Goal: Transaction & Acquisition: Book appointment/travel/reservation

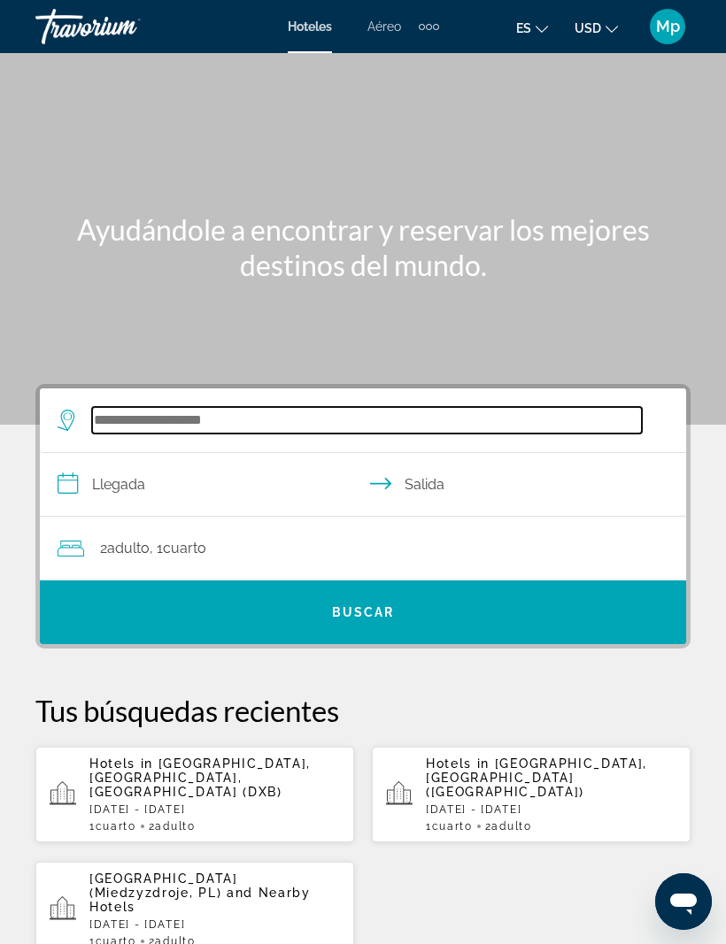
click at [125, 420] on input "Search widget" at bounding box center [366, 420] width 549 height 27
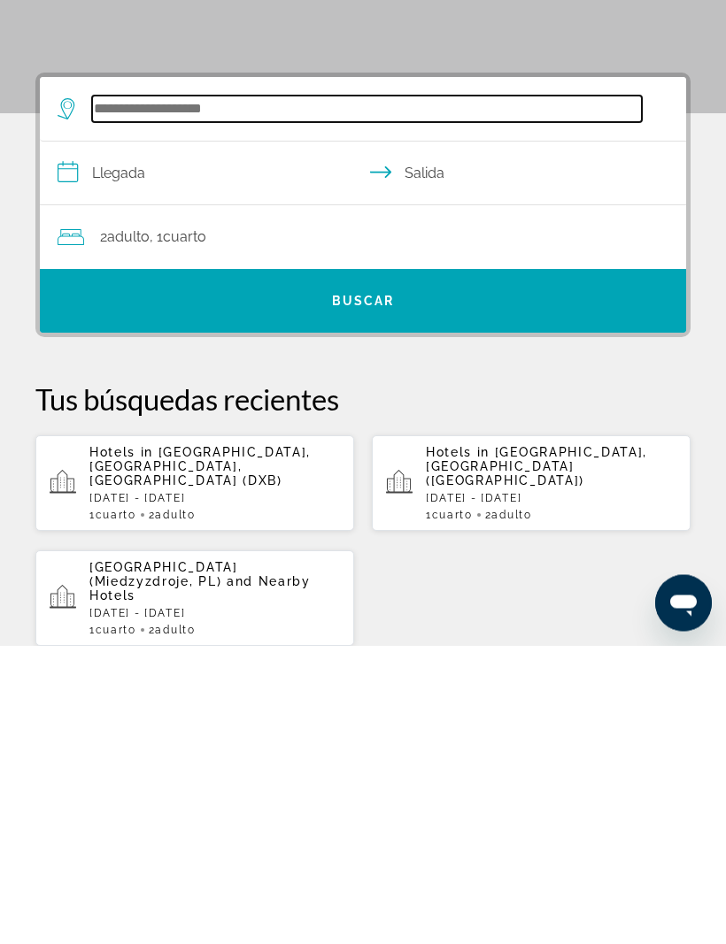
scroll to position [27, 0]
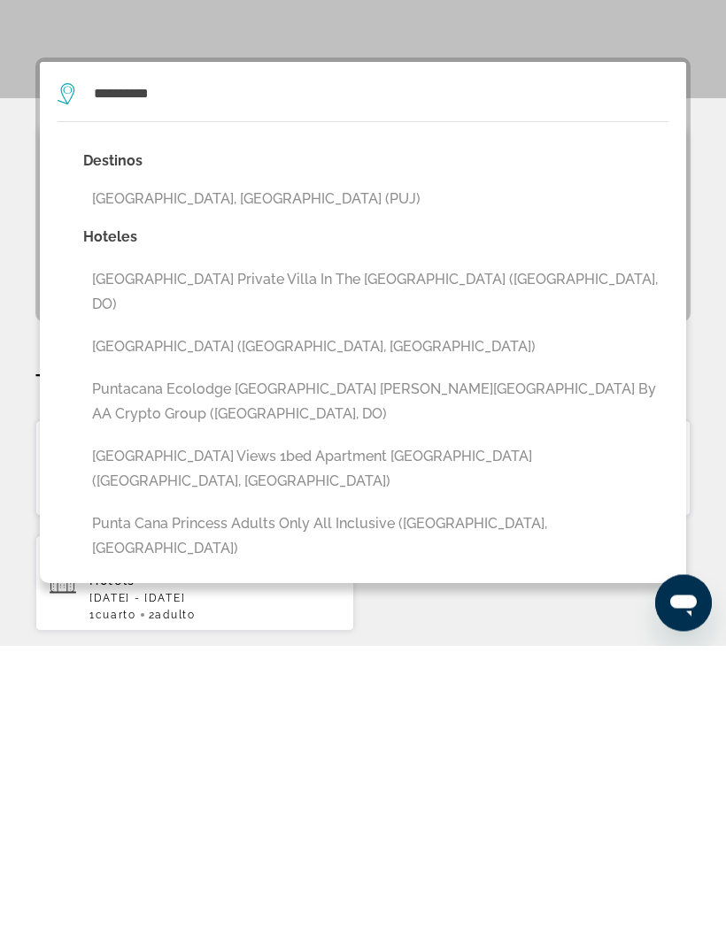
click at [273, 481] on button "[GEOGRAPHIC_DATA], [GEOGRAPHIC_DATA] (PUJ)" at bounding box center [375, 498] width 585 height 34
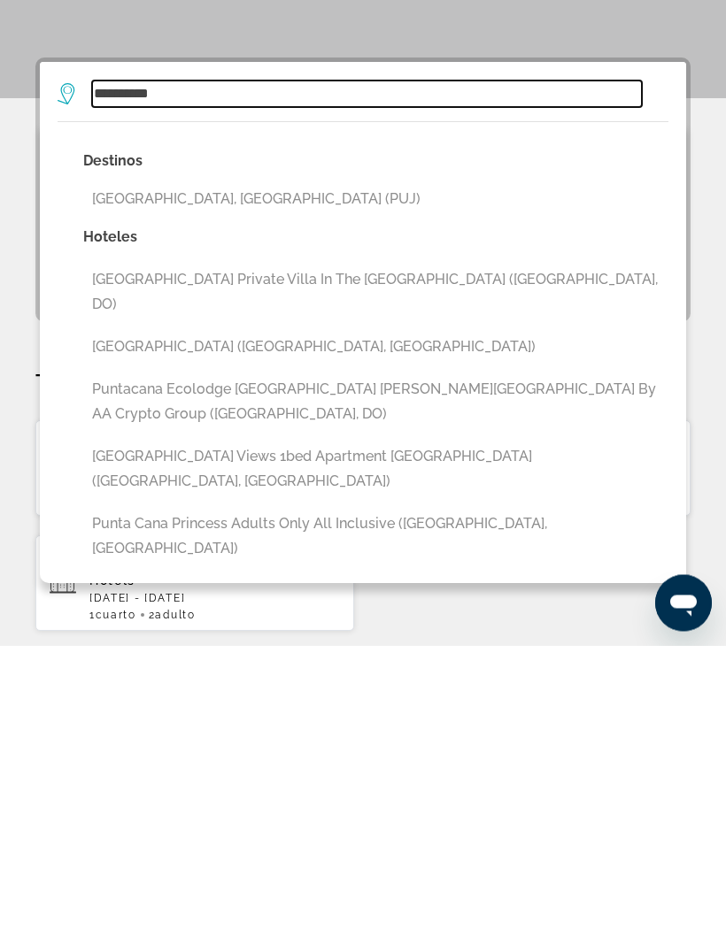
type input "**********"
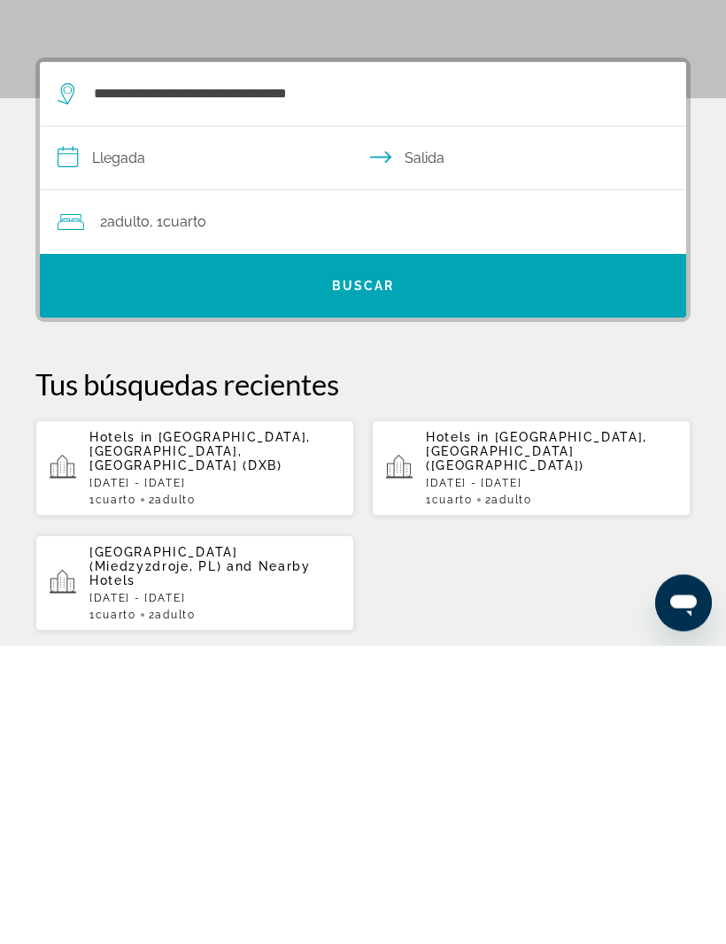
click at [134, 426] on input "**********" at bounding box center [366, 460] width 653 height 68
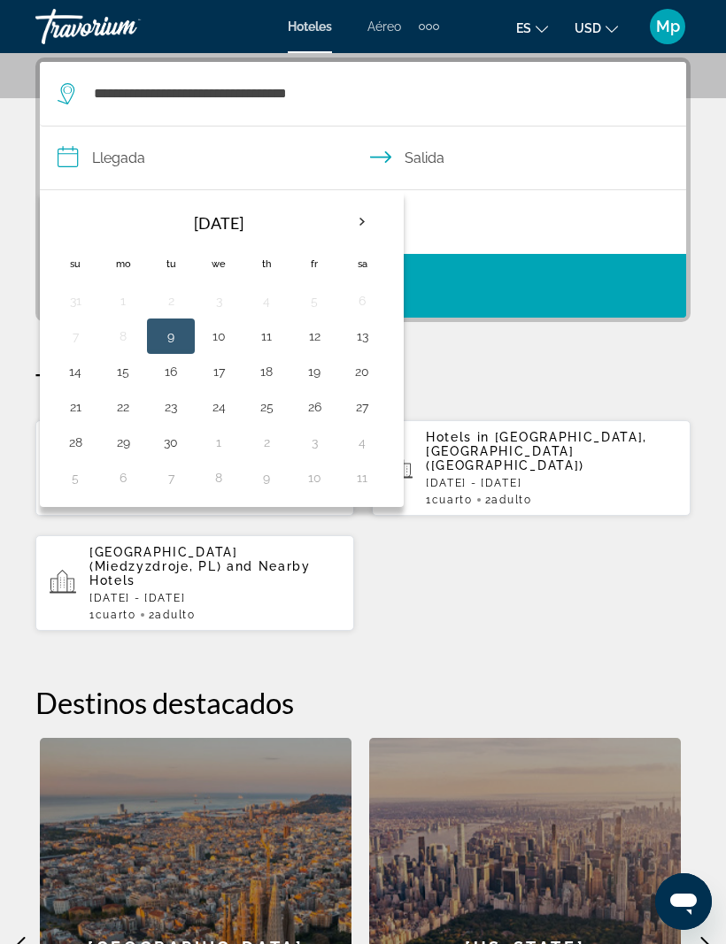
click at [134, 165] on input "**********" at bounding box center [366, 161] width 653 height 68
click at [360, 226] on th "Next month" at bounding box center [362, 222] width 48 height 39
click at [176, 372] on button "14" at bounding box center [171, 371] width 28 height 25
click at [366, 373] on button "18" at bounding box center [362, 371] width 28 height 25
type input "**********"
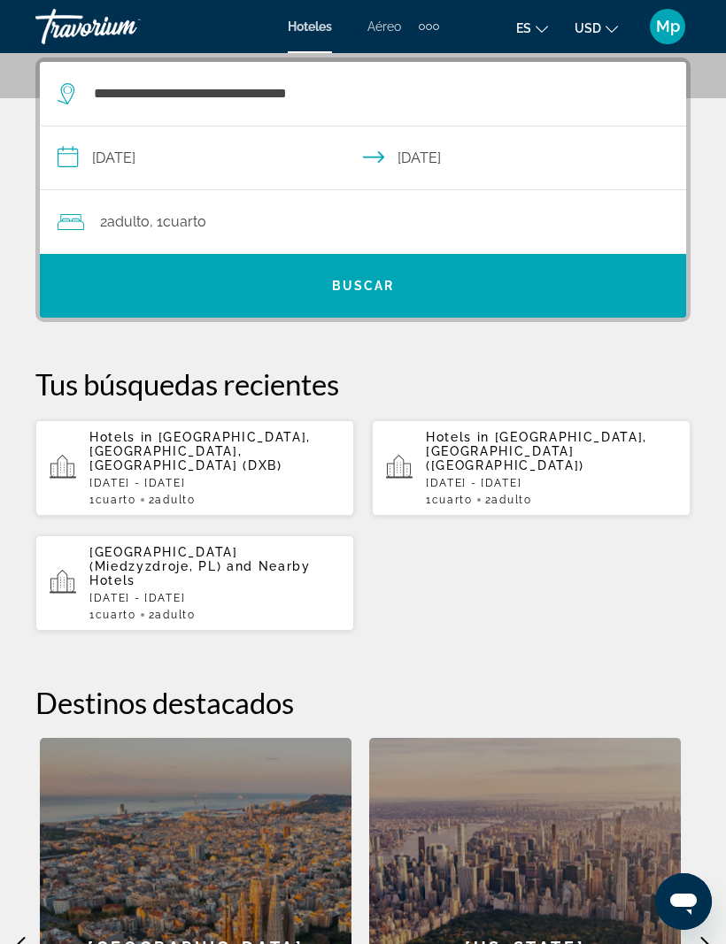
click at [459, 281] on span "Search widget" at bounding box center [363, 286] width 646 height 42
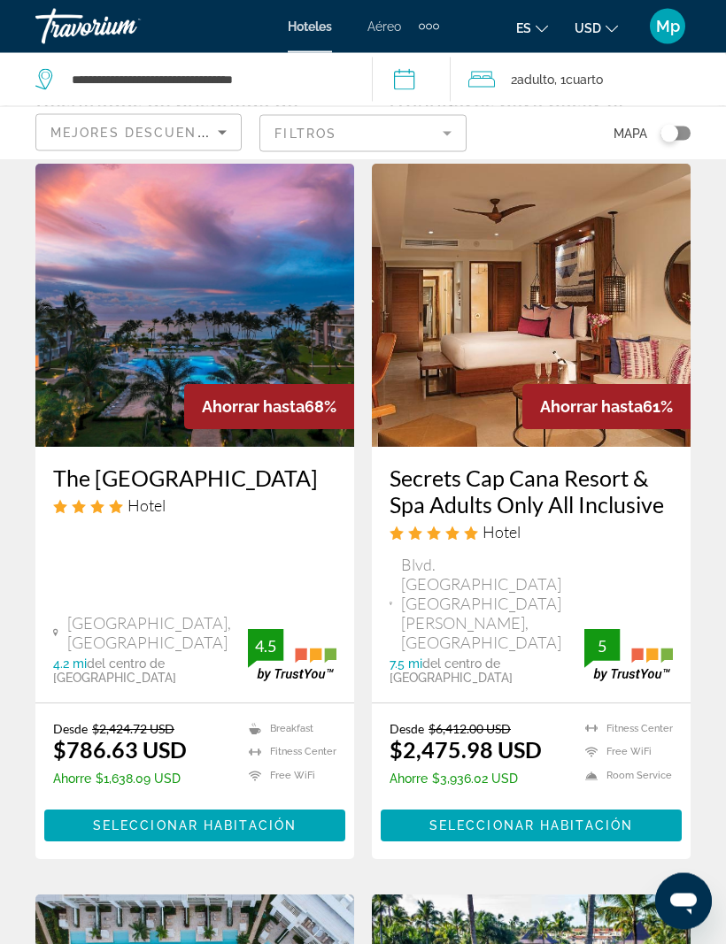
scroll to position [86, 0]
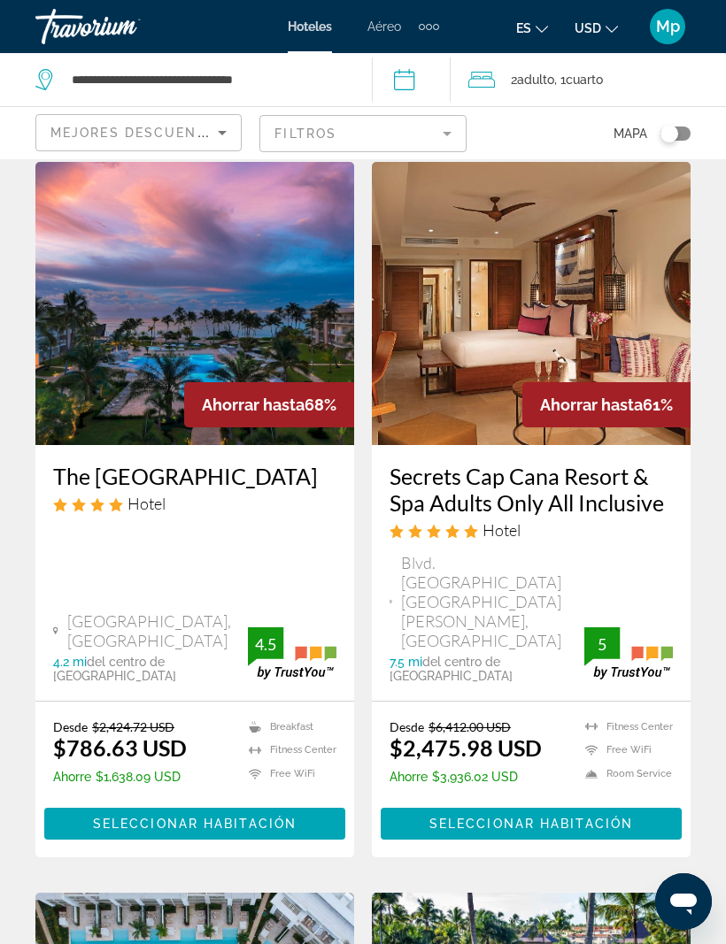
click at [310, 802] on span "Main content" at bounding box center [194, 823] width 301 height 42
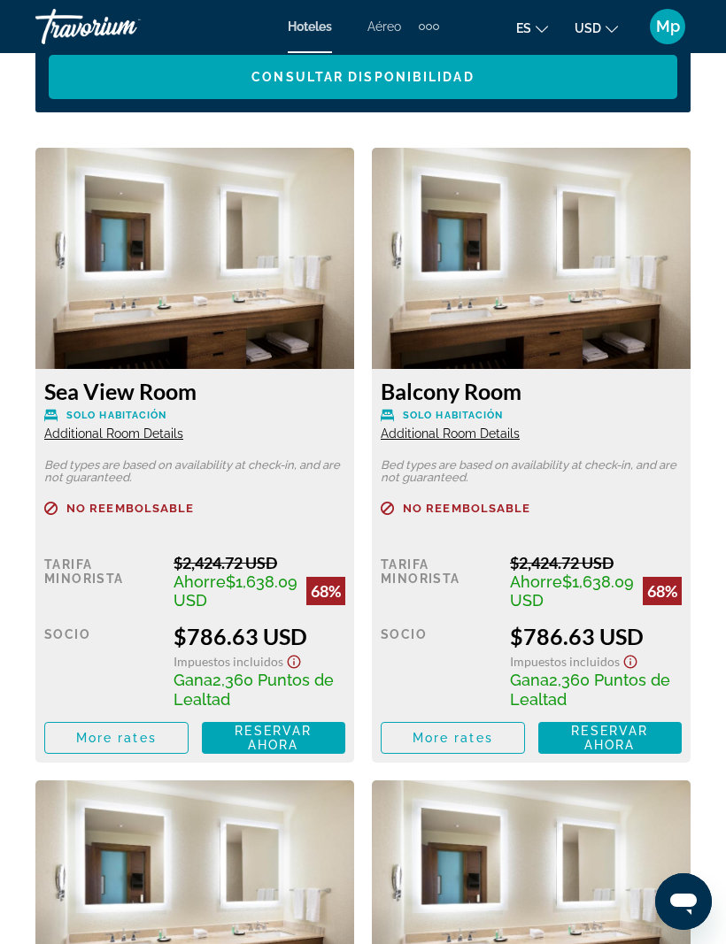
scroll to position [3157, 0]
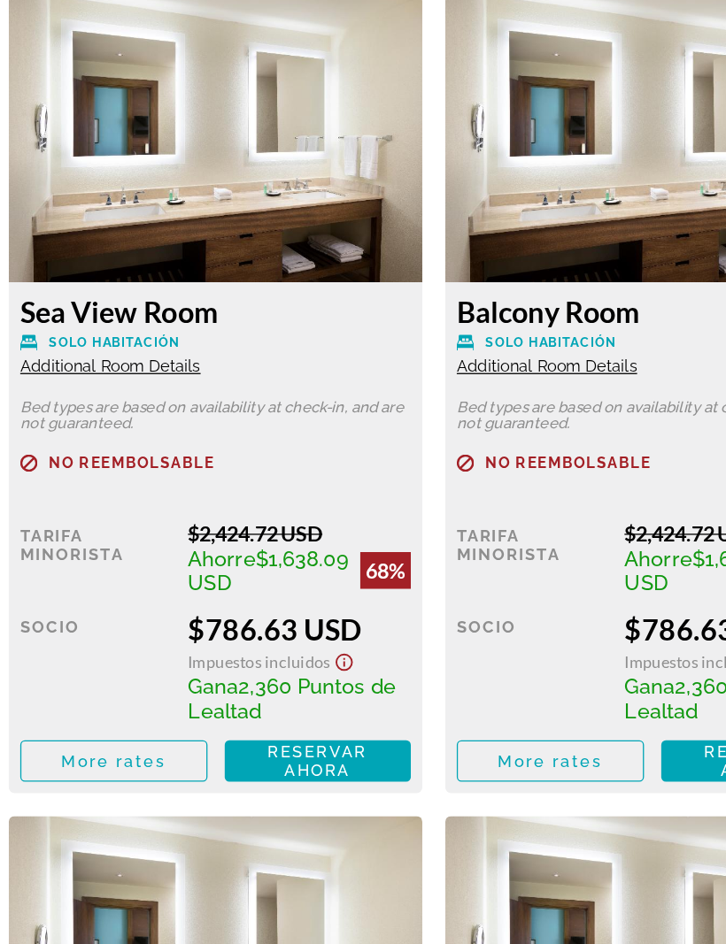
click at [268, 690] on span "Reservar ahora" at bounding box center [272, 704] width 77 height 28
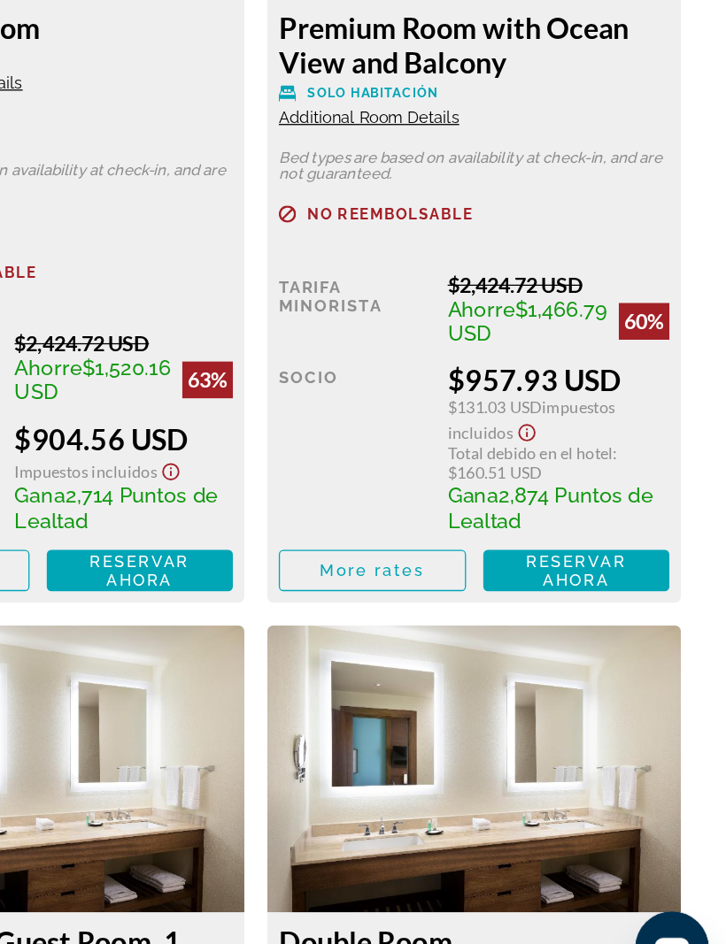
scroll to position [4663, 0]
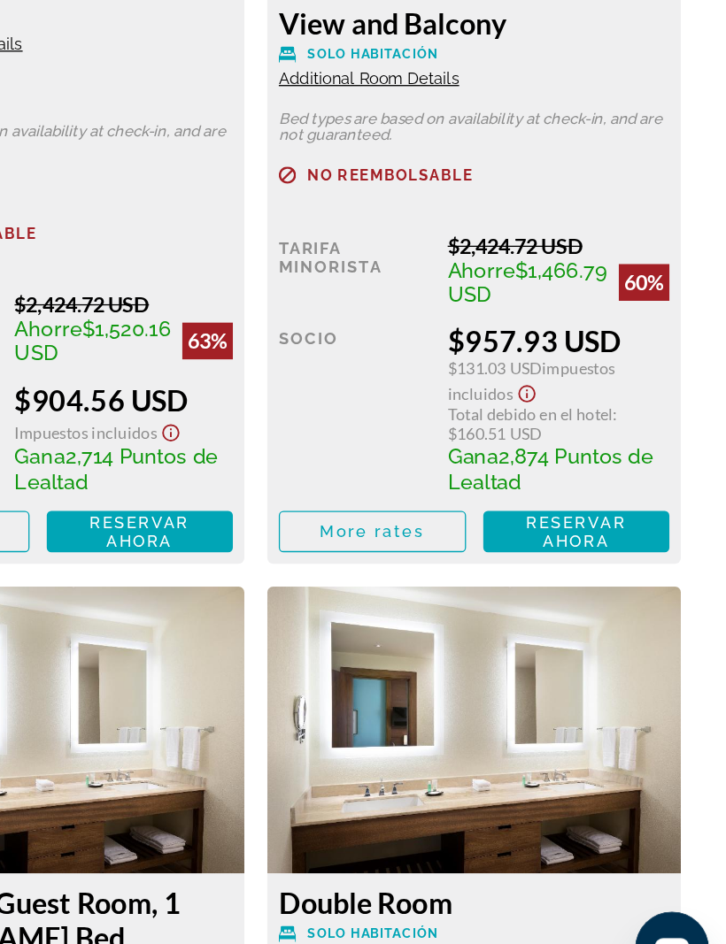
click at [571, 566] on span "Reservar ahora" at bounding box center [609, 580] width 77 height 28
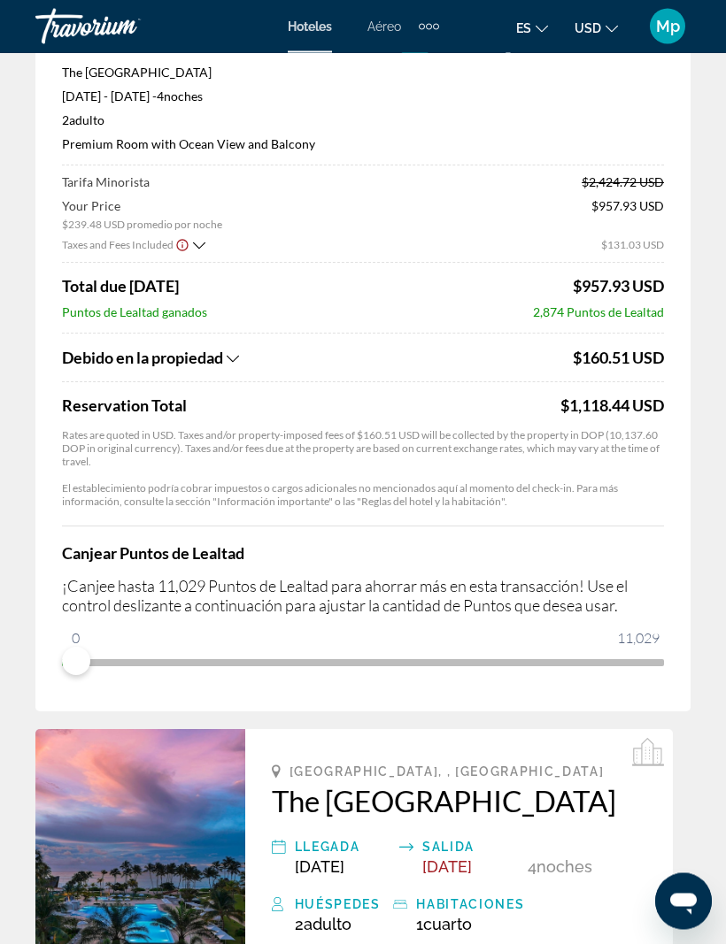
scroll to position [153, 0]
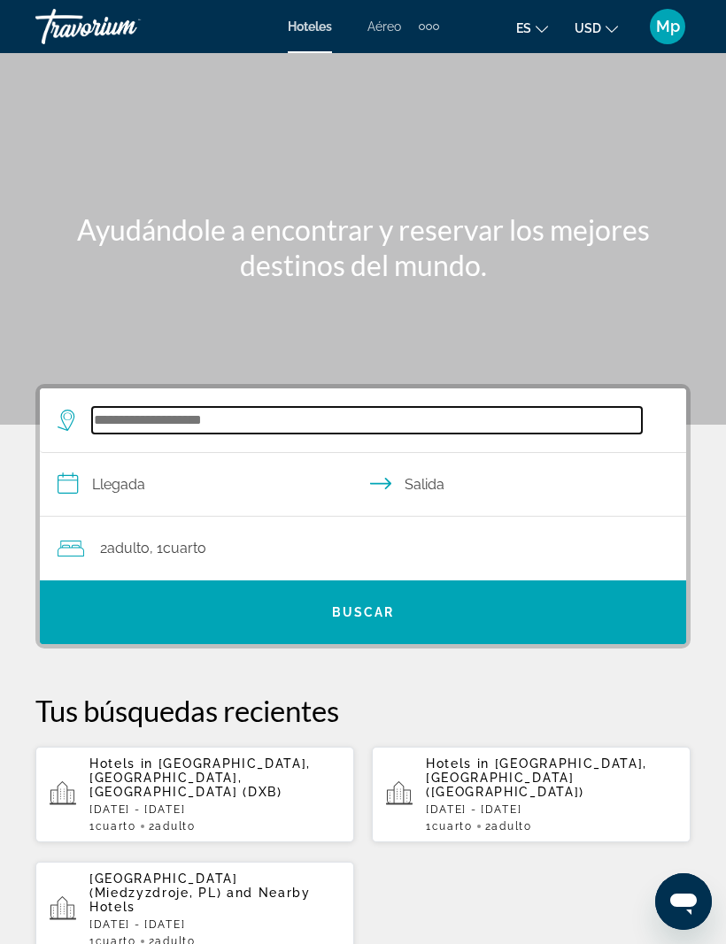
click at [131, 407] on input "Search widget" at bounding box center [366, 420] width 549 height 27
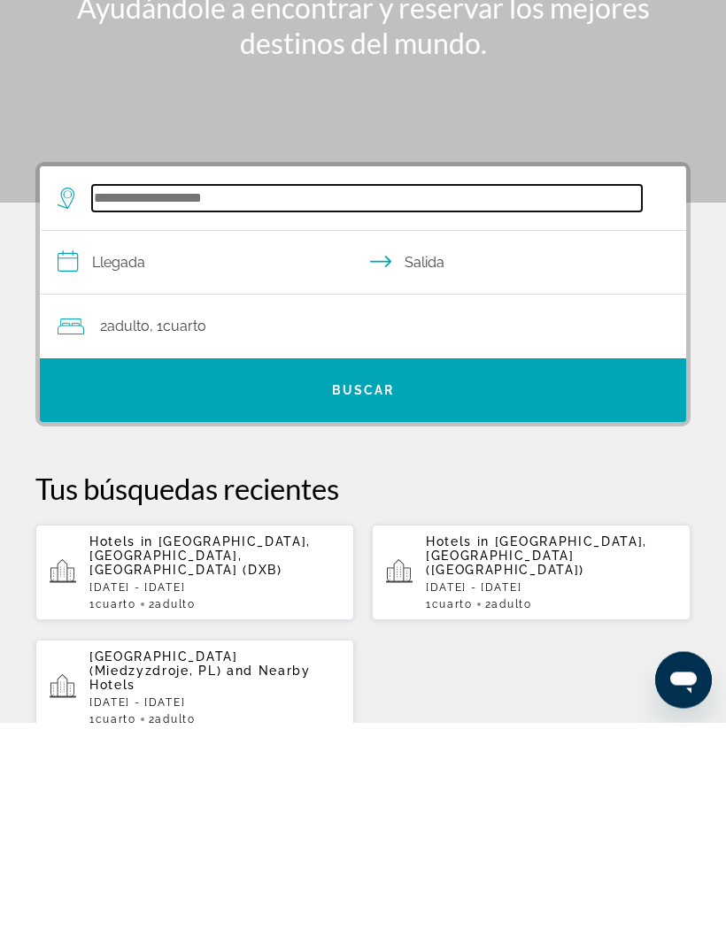
scroll to position [27, 0]
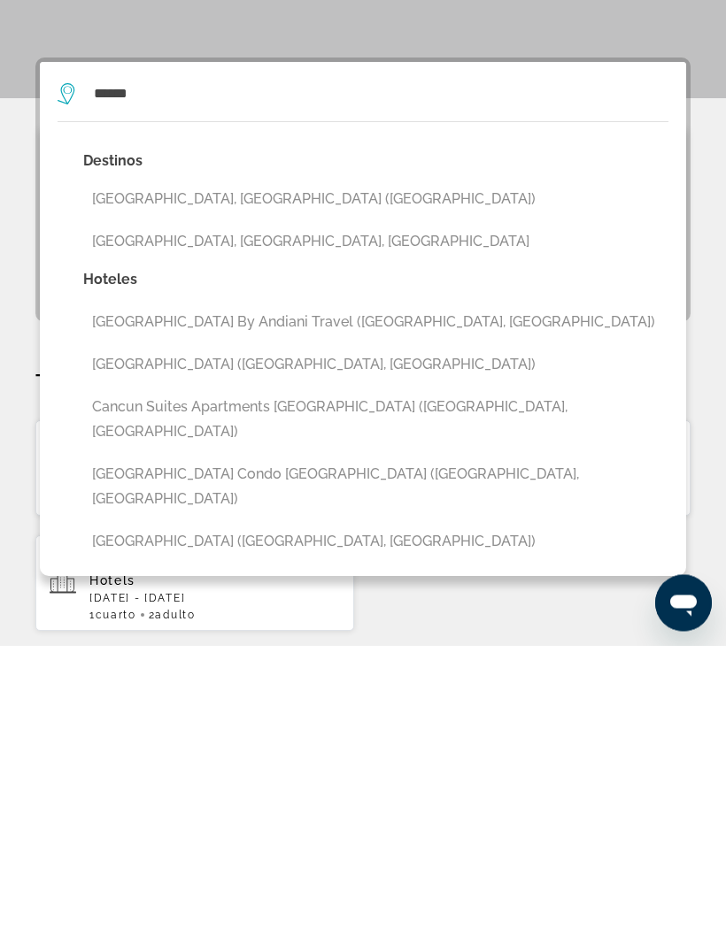
click at [227, 481] on button "[GEOGRAPHIC_DATA], [GEOGRAPHIC_DATA] ([GEOGRAPHIC_DATA])" at bounding box center [375, 498] width 585 height 34
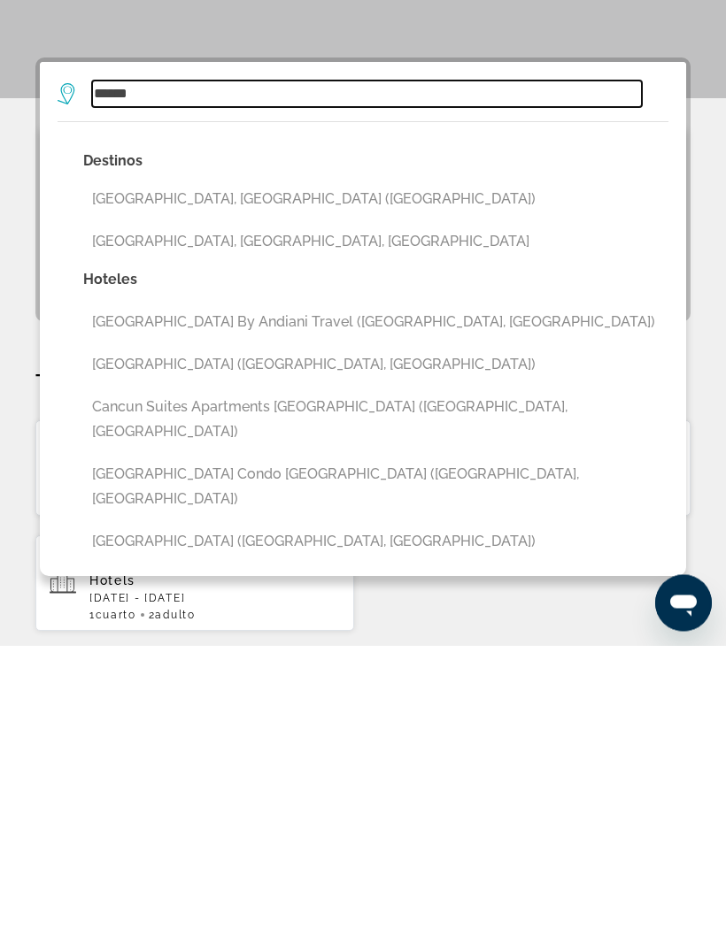
type input "**********"
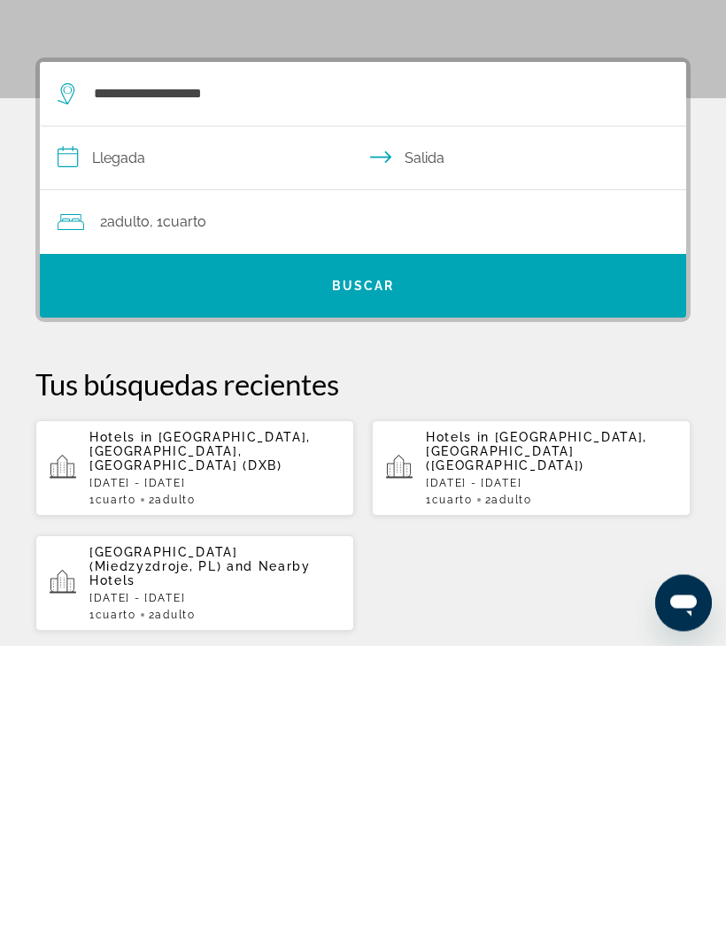
click at [124, 426] on input "**********" at bounding box center [366, 460] width 653 height 68
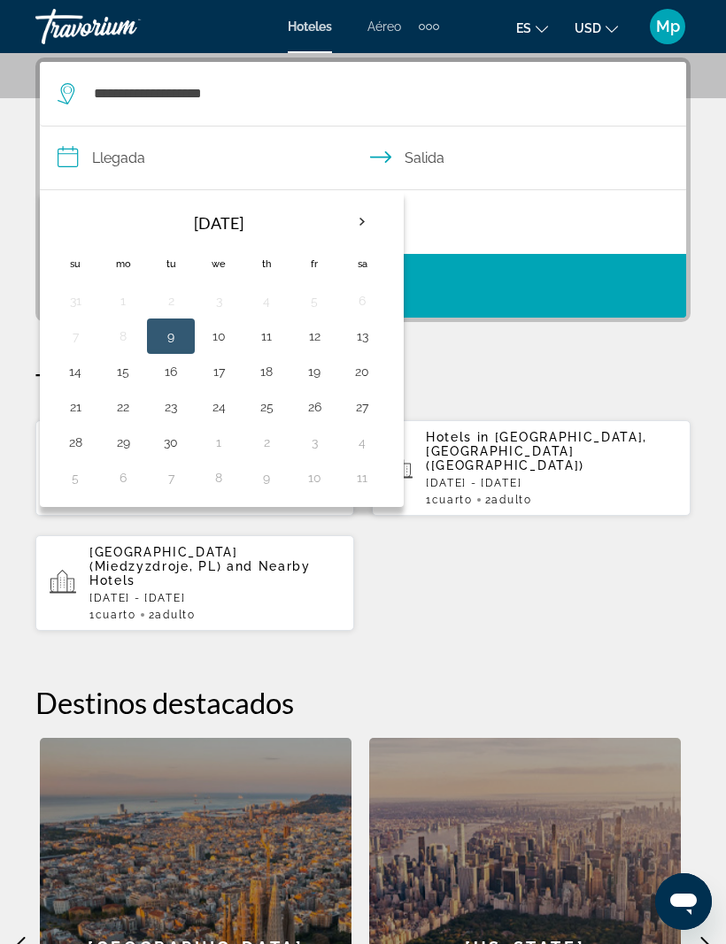
click at [364, 224] on th "Next month" at bounding box center [362, 222] width 48 height 39
click at [265, 309] on button "2" at bounding box center [266, 300] width 28 height 25
click at [73, 338] on button "5" at bounding box center [75, 336] width 28 height 25
type input "**********"
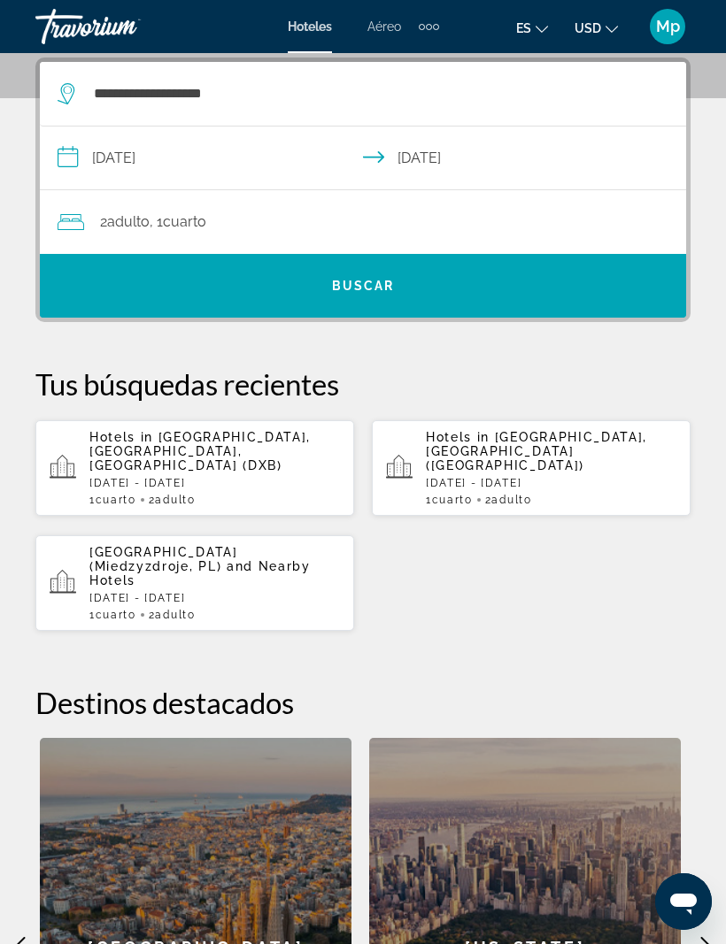
click at [462, 282] on span "Search widget" at bounding box center [363, 286] width 646 height 42
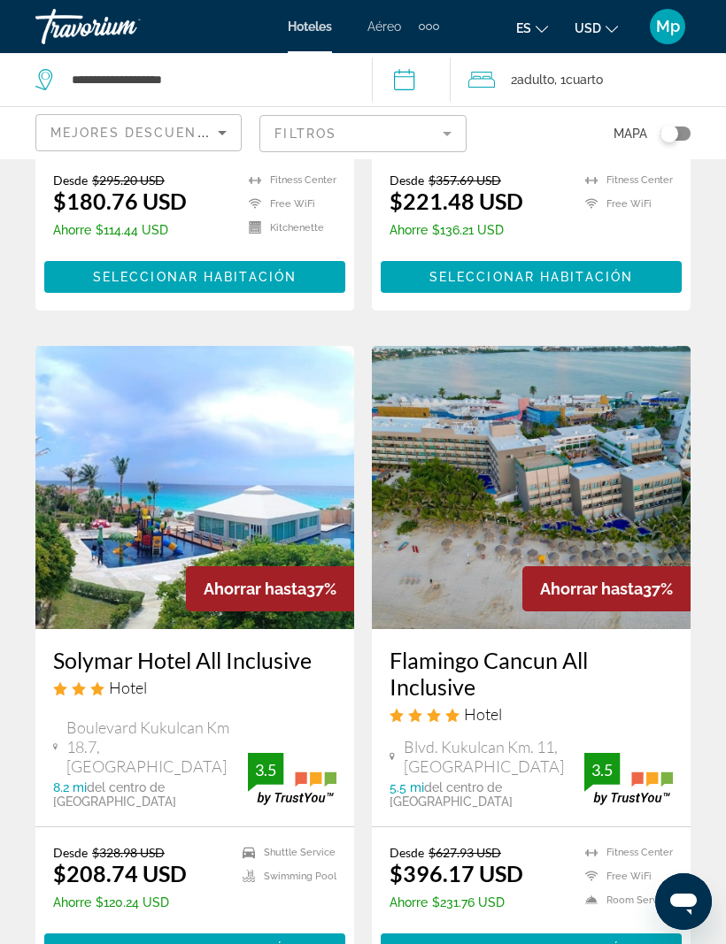
scroll to position [3449, 0]
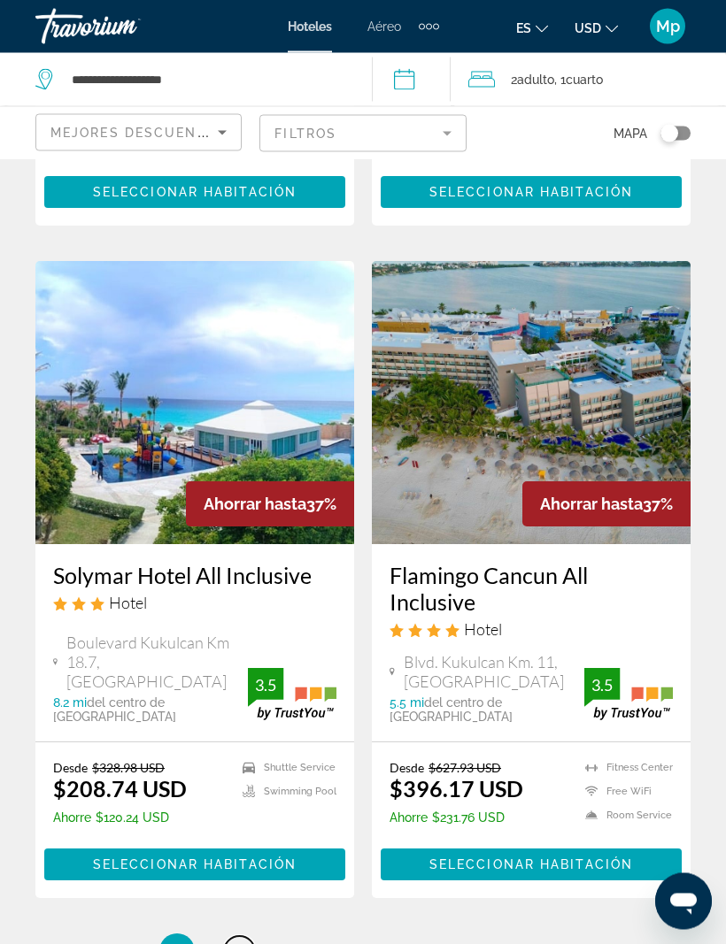
click at [243, 937] on link "page 2" at bounding box center [239, 952] width 31 height 31
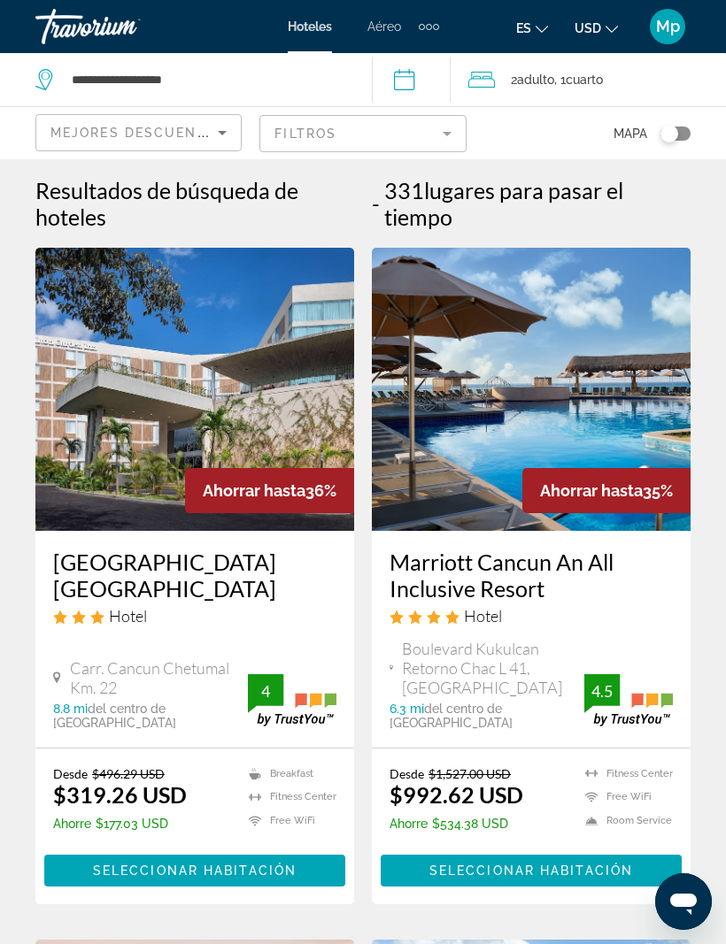
click at [439, 133] on mat-form-field "Filtros" at bounding box center [362, 133] width 206 height 37
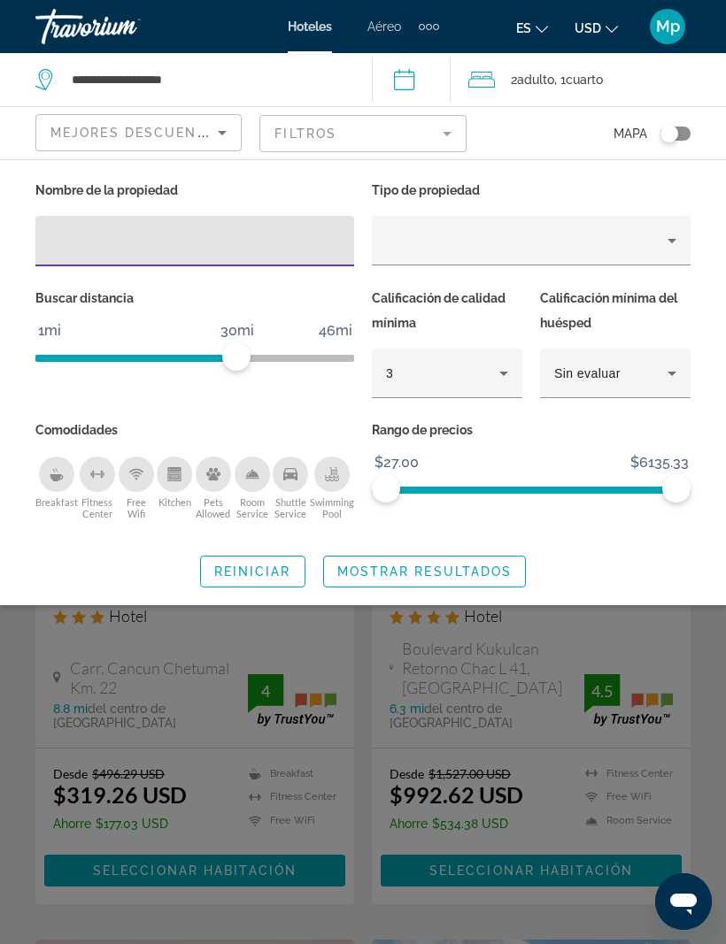
click at [68, 234] on input "Hotel Filters" at bounding box center [195, 241] width 290 height 21
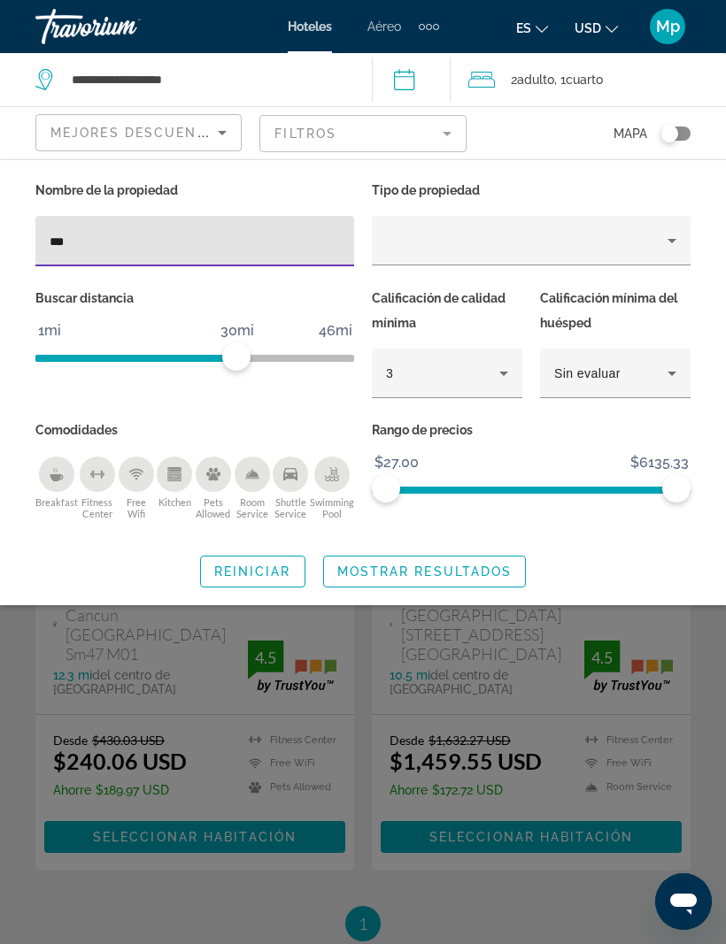
type input "***"
click at [675, 232] on icon "Property type" at bounding box center [671, 240] width 21 height 21
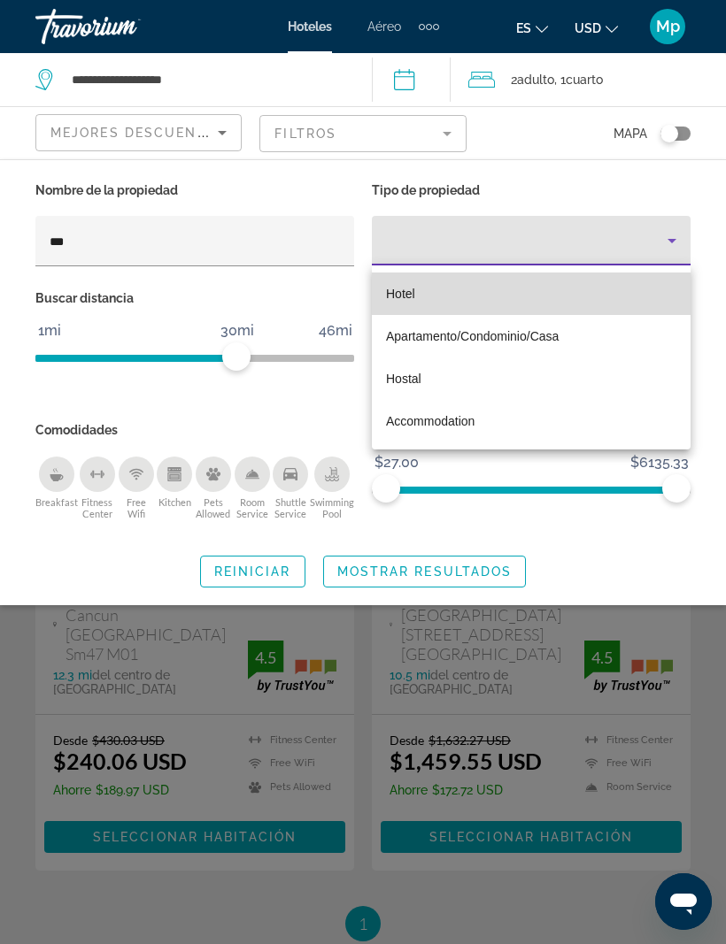
click at [425, 286] on mat-option "Hotel" at bounding box center [531, 294] width 319 height 42
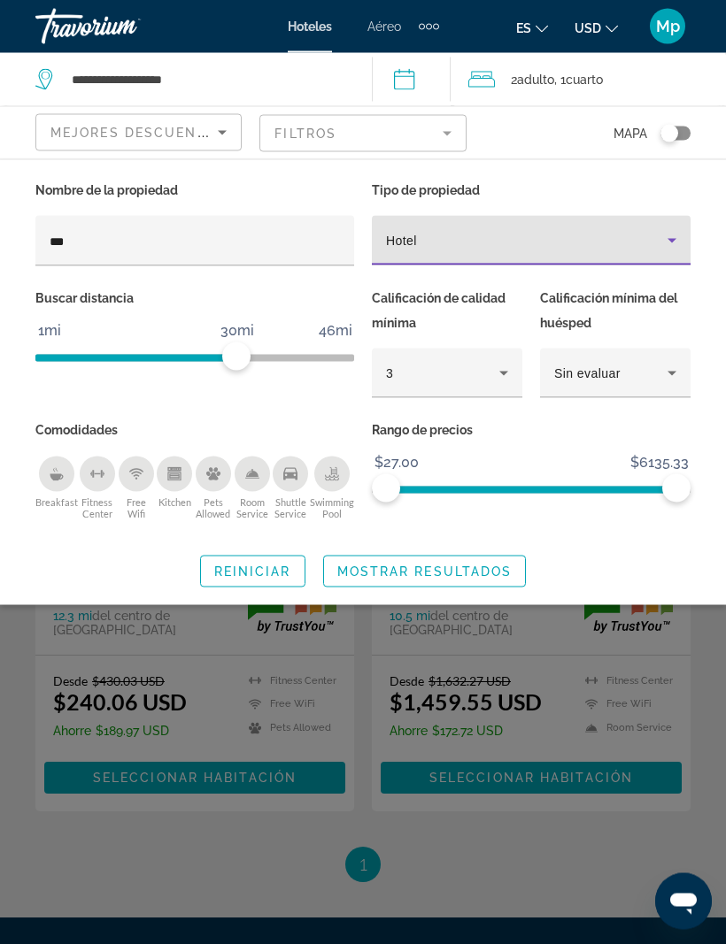
scroll to position [59, 0]
click at [497, 571] on span "Mostrar resultados" at bounding box center [424, 571] width 175 height 14
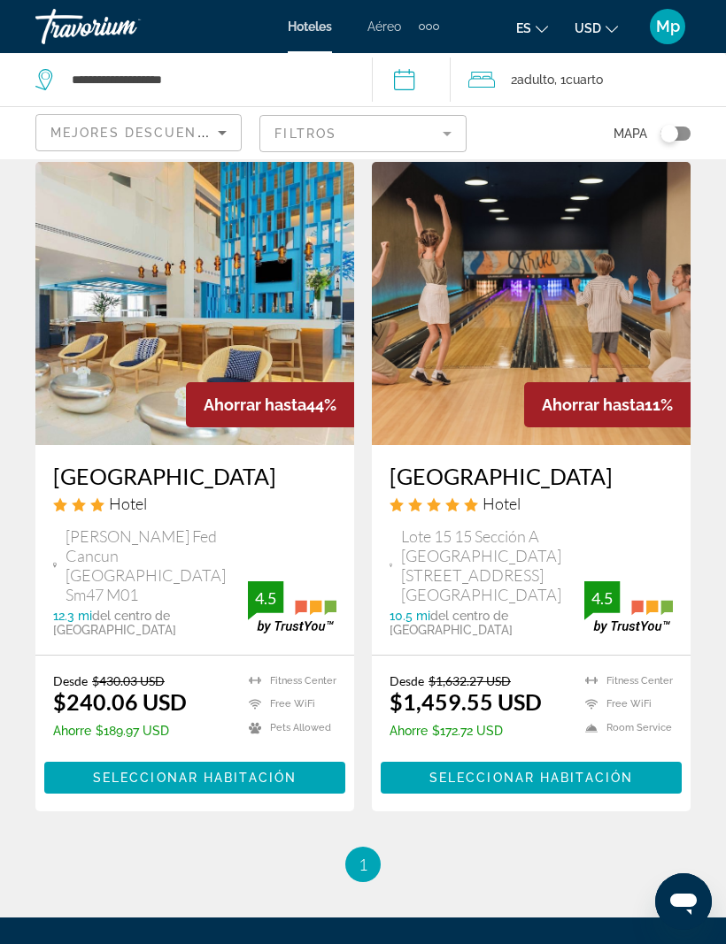
click at [604, 520] on div "Ava Resort Cancun Hotel" at bounding box center [530, 495] width 283 height 64
click at [567, 771] on span "Seleccionar habitación" at bounding box center [530, 778] width 203 height 14
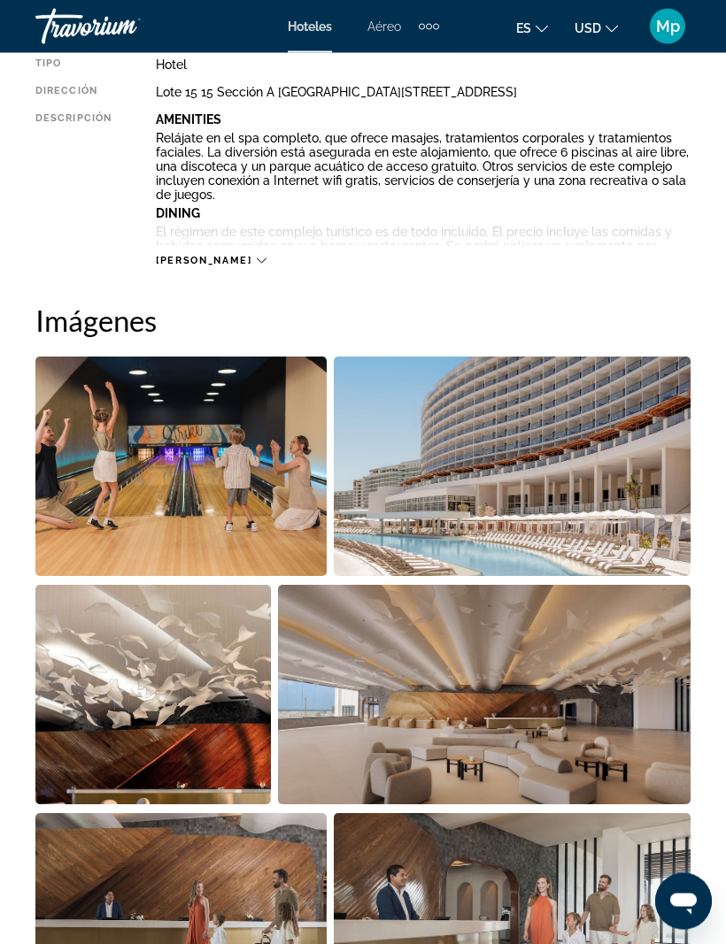
scroll to position [979, 0]
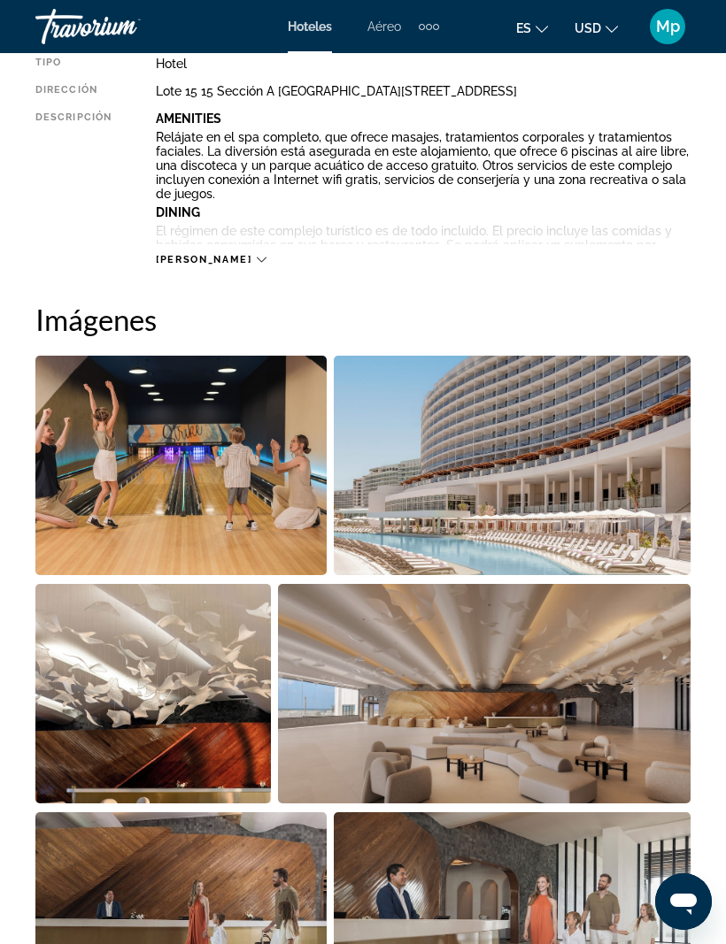
click at [232, 461] on img "Open full-screen image slider" at bounding box center [180, 465] width 291 height 219
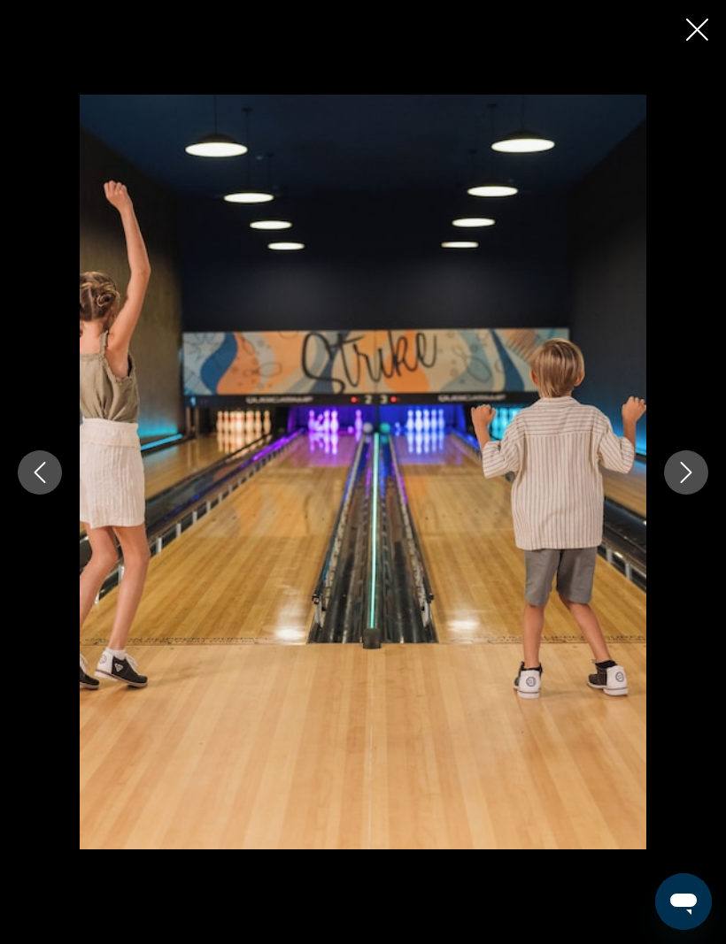
click at [691, 483] on icon "Next image" at bounding box center [685, 472] width 21 height 21
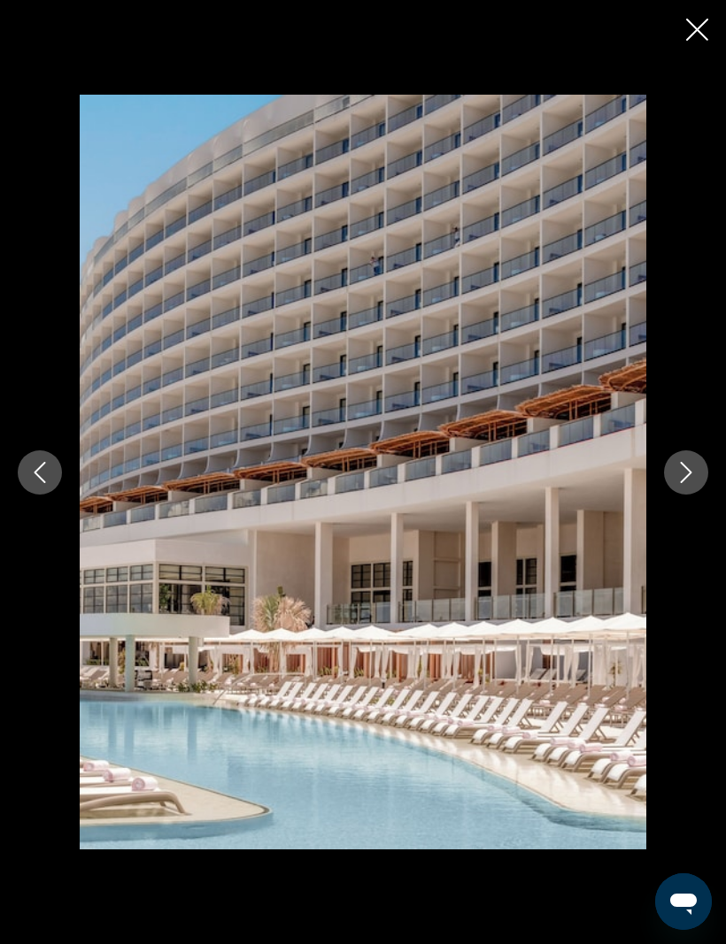
click at [695, 483] on icon "Next image" at bounding box center [685, 472] width 21 height 21
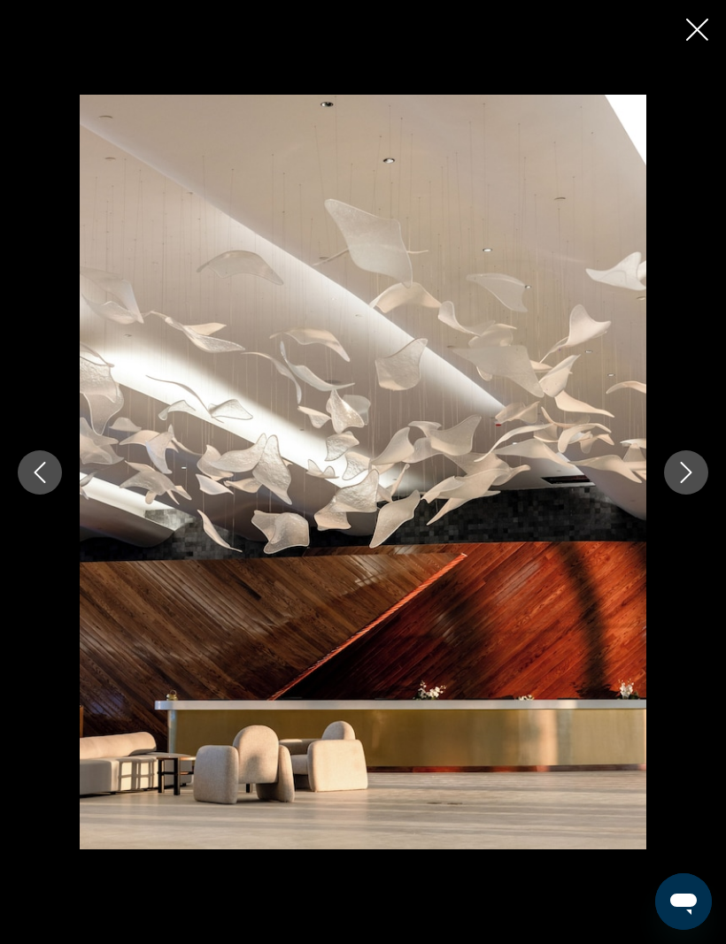
click at [695, 483] on icon "Next image" at bounding box center [685, 472] width 21 height 21
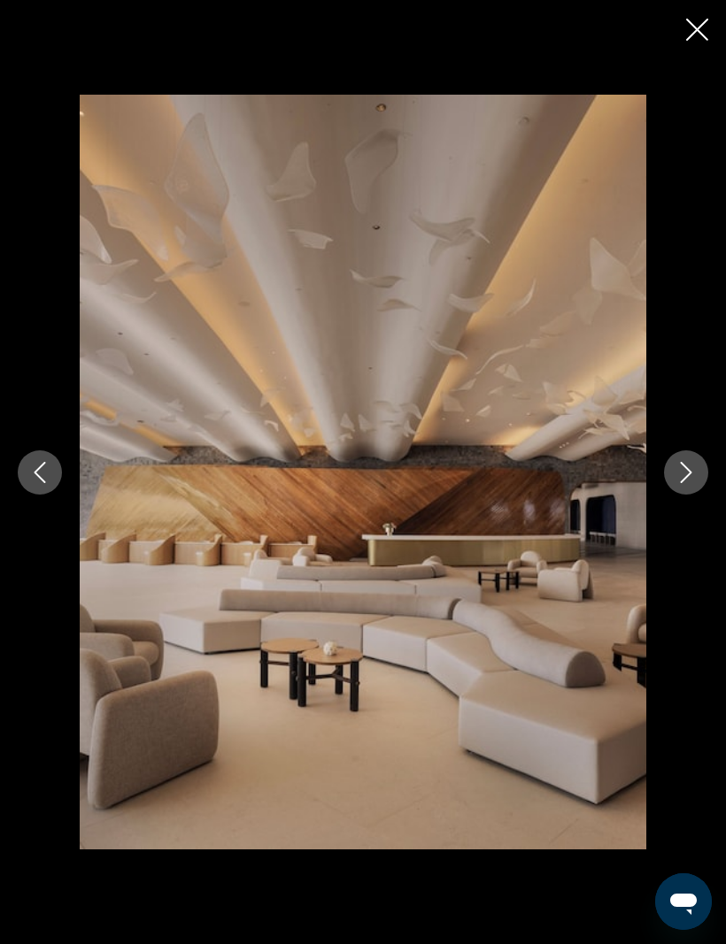
click at [686, 483] on icon "Next image" at bounding box center [685, 472] width 21 height 21
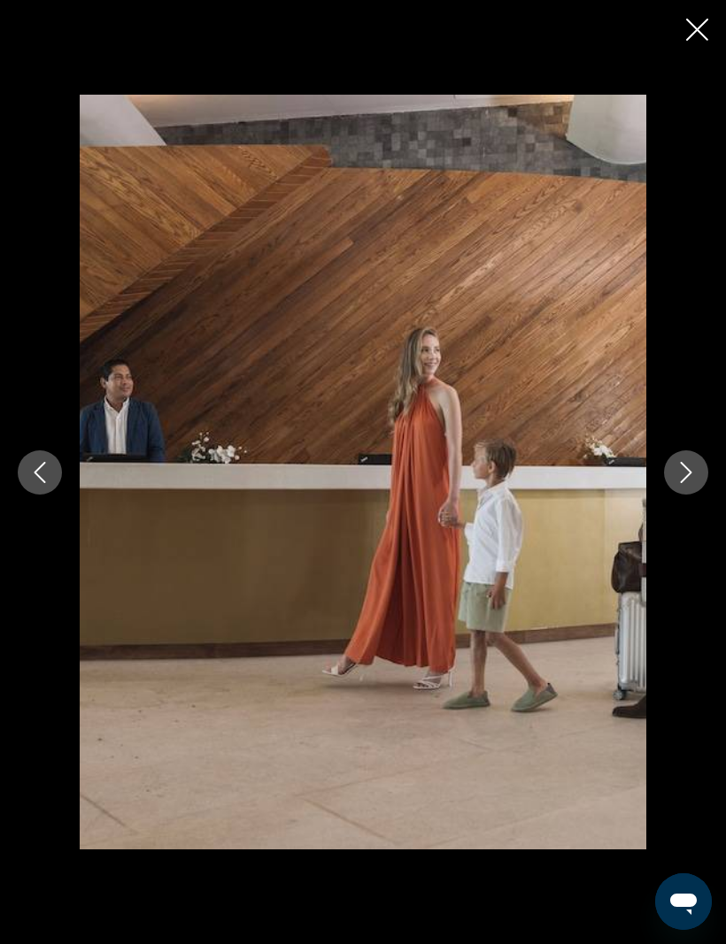
click at [687, 483] on icon "Next image" at bounding box center [686, 472] width 12 height 21
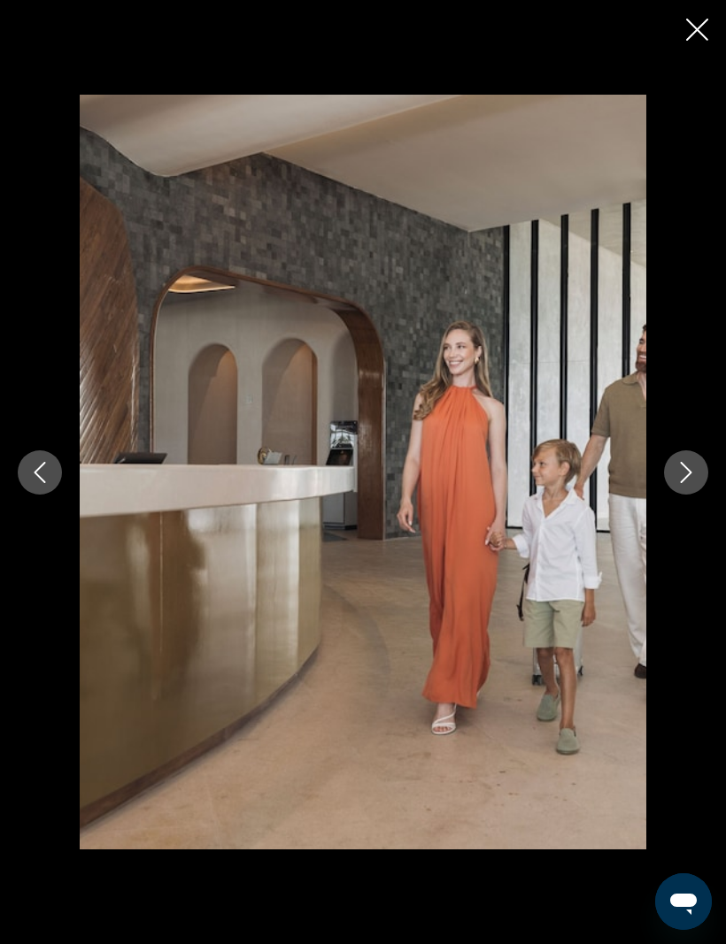
click at [678, 483] on icon "Next image" at bounding box center [685, 472] width 21 height 21
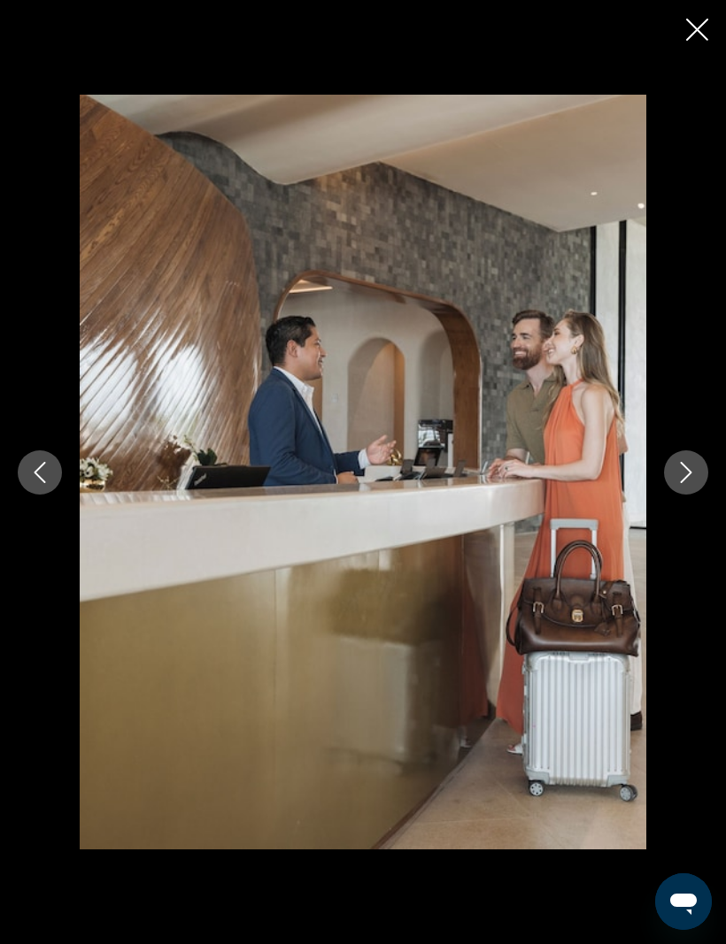
click at [678, 483] on icon "Next image" at bounding box center [685, 472] width 21 height 21
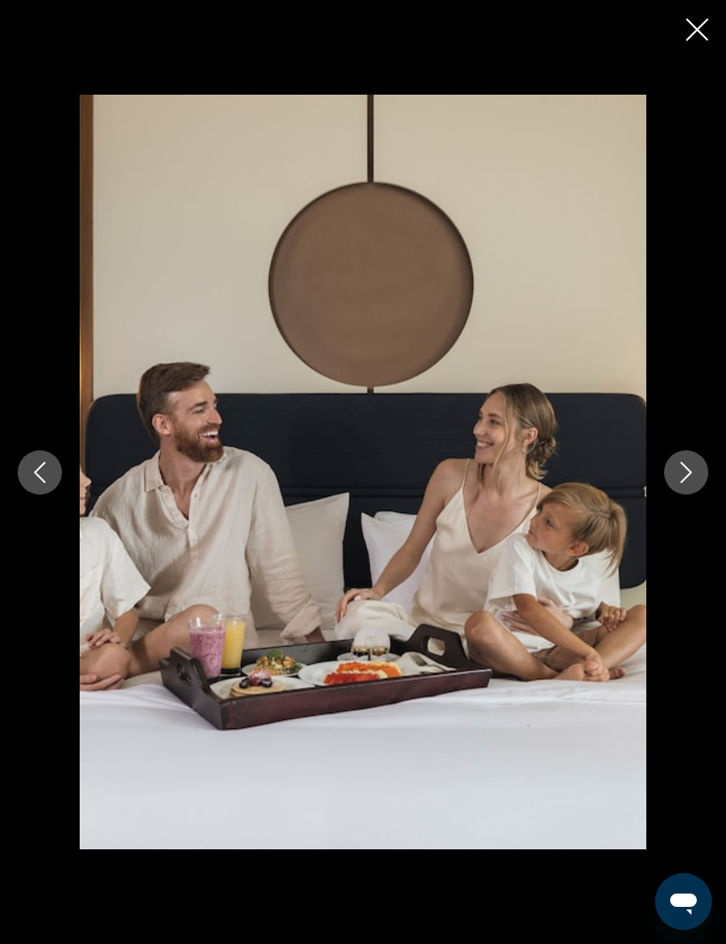
click at [687, 483] on icon "Next image" at bounding box center [685, 472] width 21 height 21
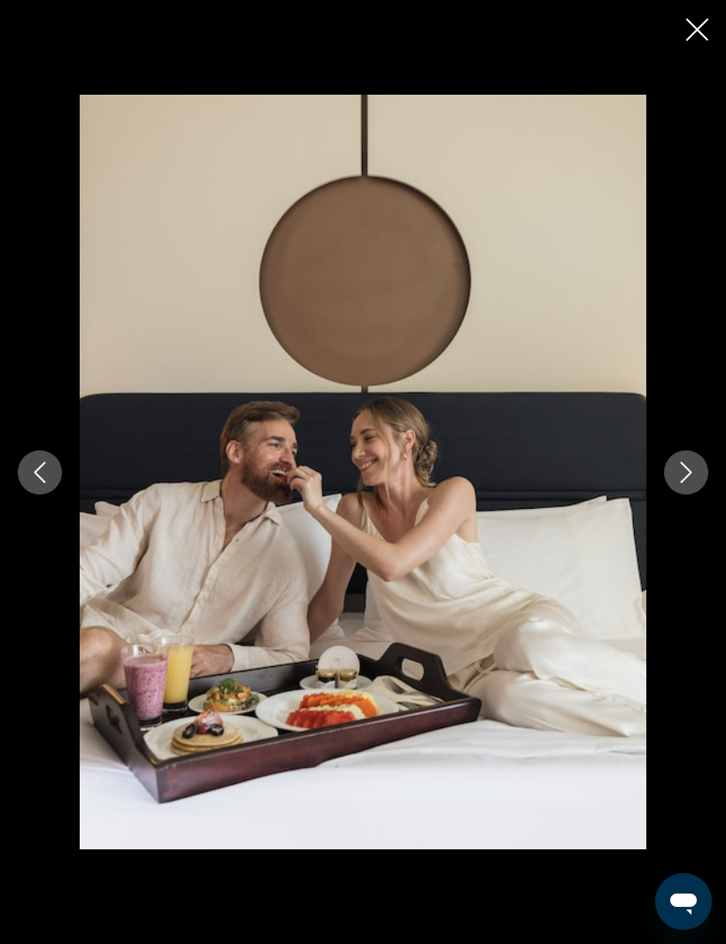
click at [696, 495] on button "Next image" at bounding box center [686, 472] width 44 height 44
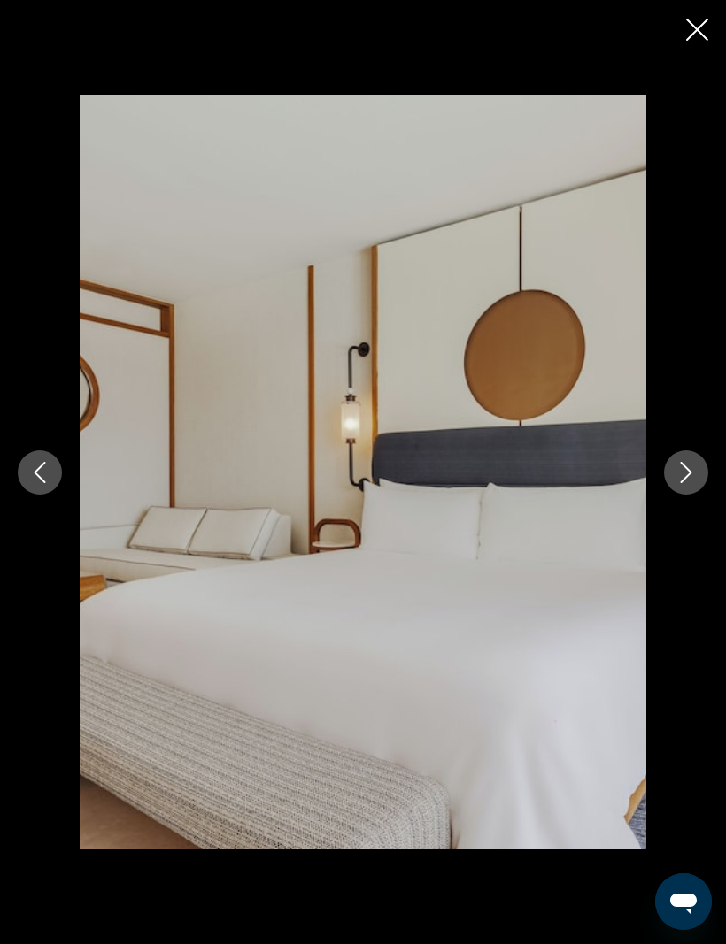
click at [690, 495] on button "Next image" at bounding box center [686, 472] width 44 height 44
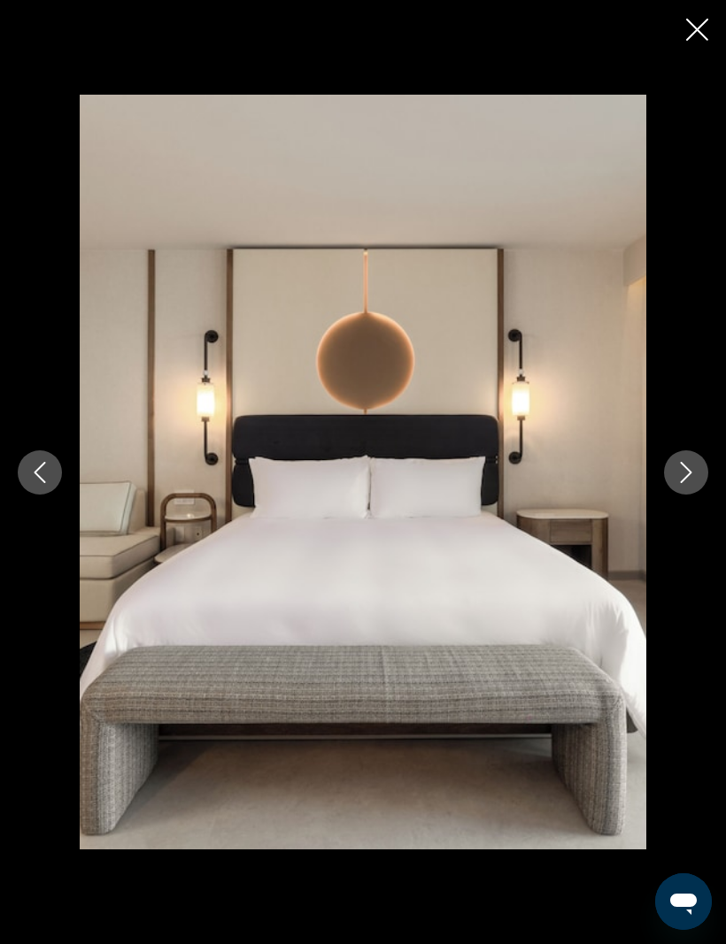
click at [686, 495] on button "Next image" at bounding box center [686, 472] width 44 height 44
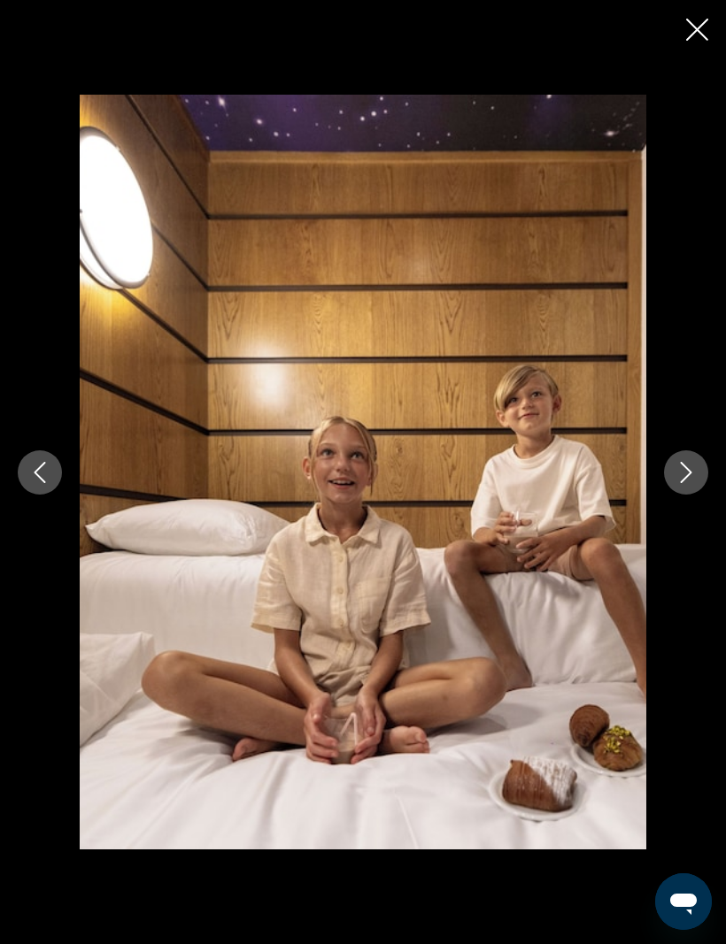
click at [683, 495] on button "Next image" at bounding box center [686, 472] width 44 height 44
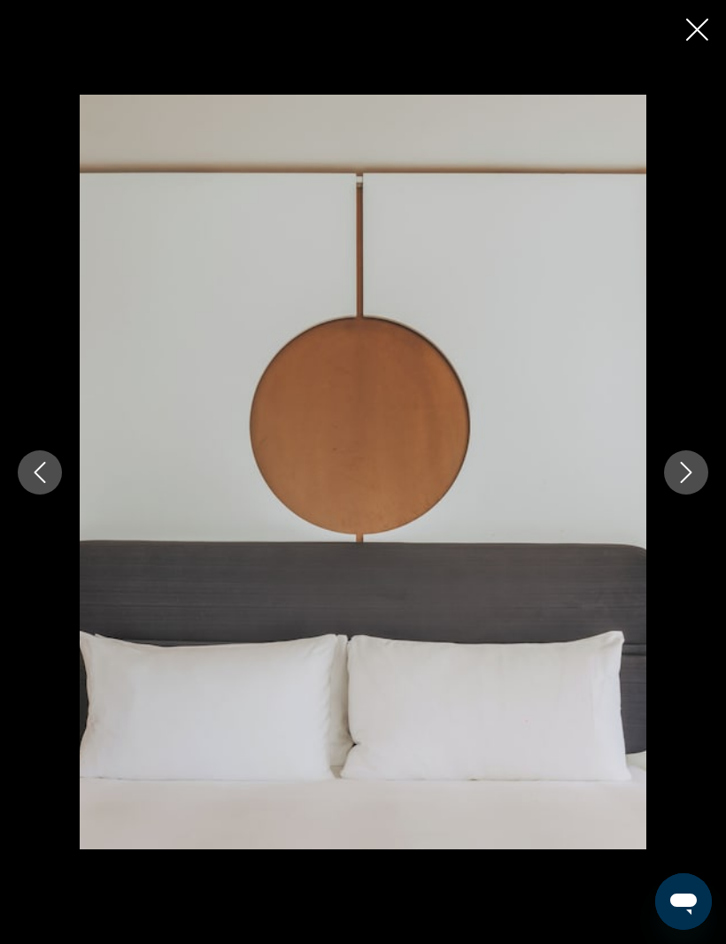
click at [685, 495] on button "Next image" at bounding box center [686, 472] width 44 height 44
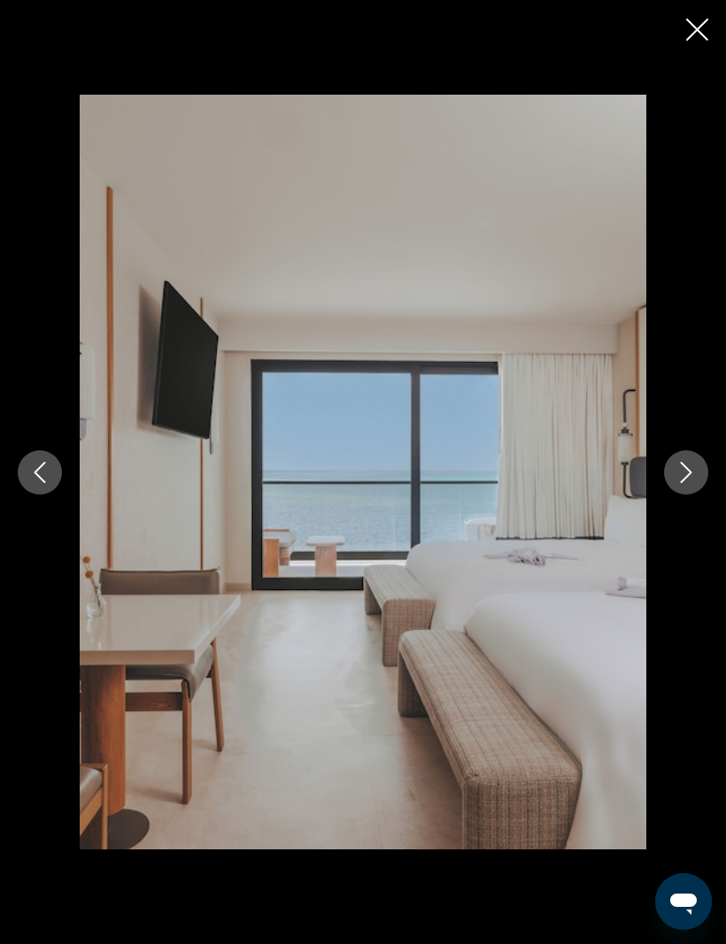
click at [689, 483] on icon "Next image" at bounding box center [685, 472] width 21 height 21
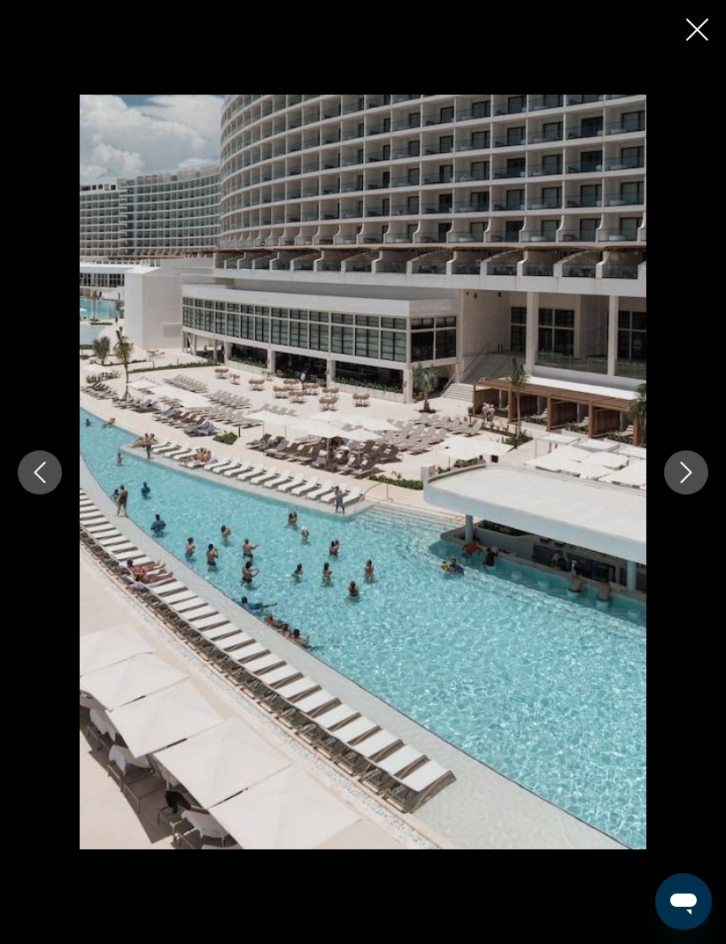
click at [697, 495] on button "Next image" at bounding box center [686, 472] width 44 height 44
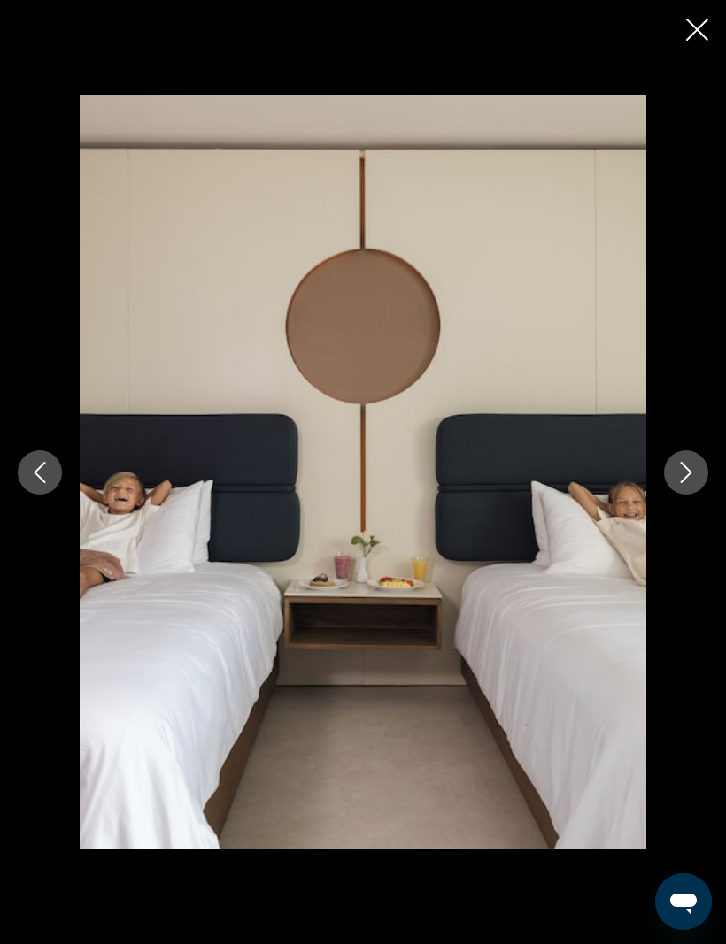
click at [687, 483] on icon "Next image" at bounding box center [685, 472] width 21 height 21
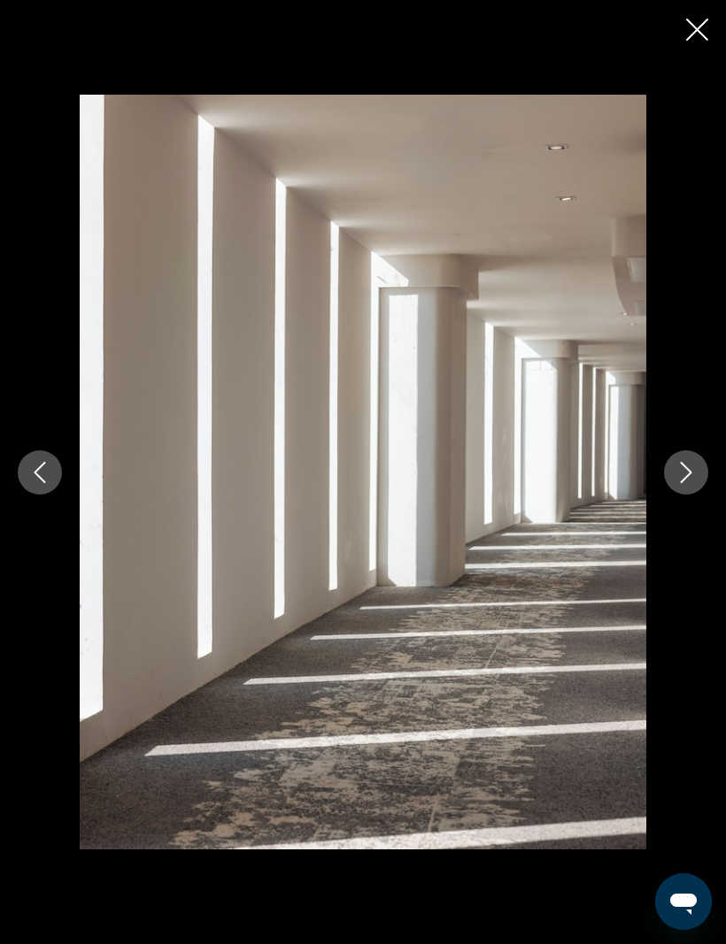
click at [699, 24] on icon "Close slideshow" at bounding box center [697, 30] width 22 height 22
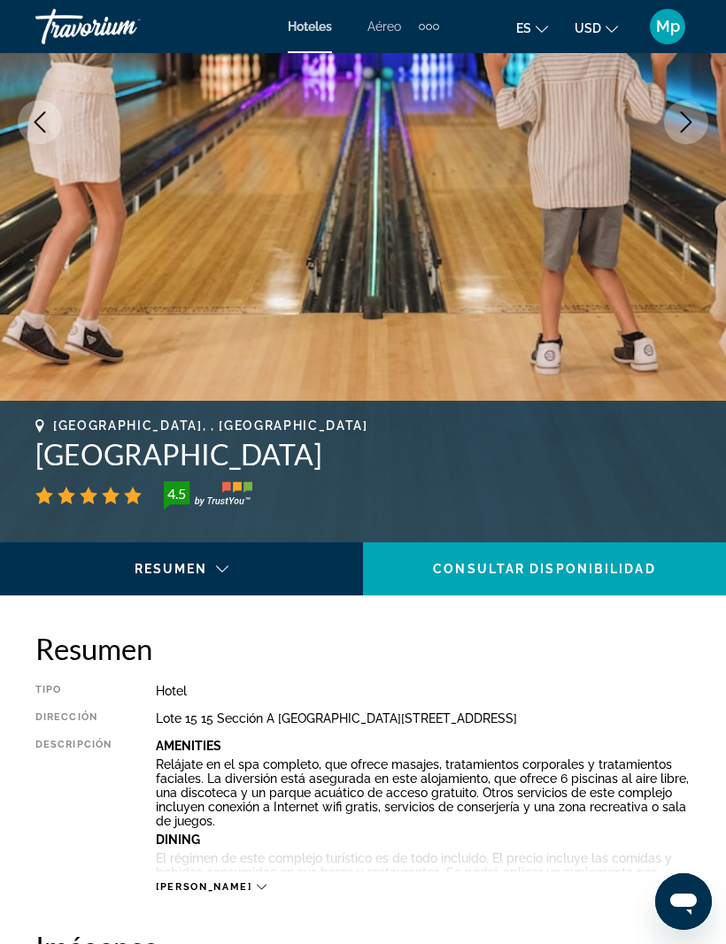
scroll to position [0, 0]
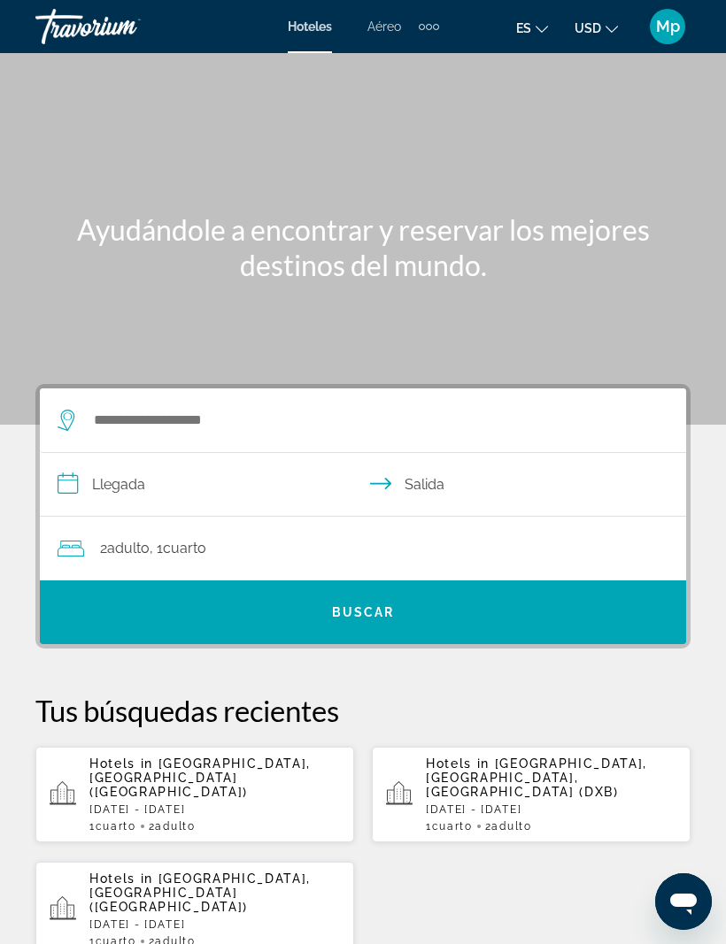
click at [129, 398] on div "Search widget" at bounding box center [354, 420] width 593 height 64
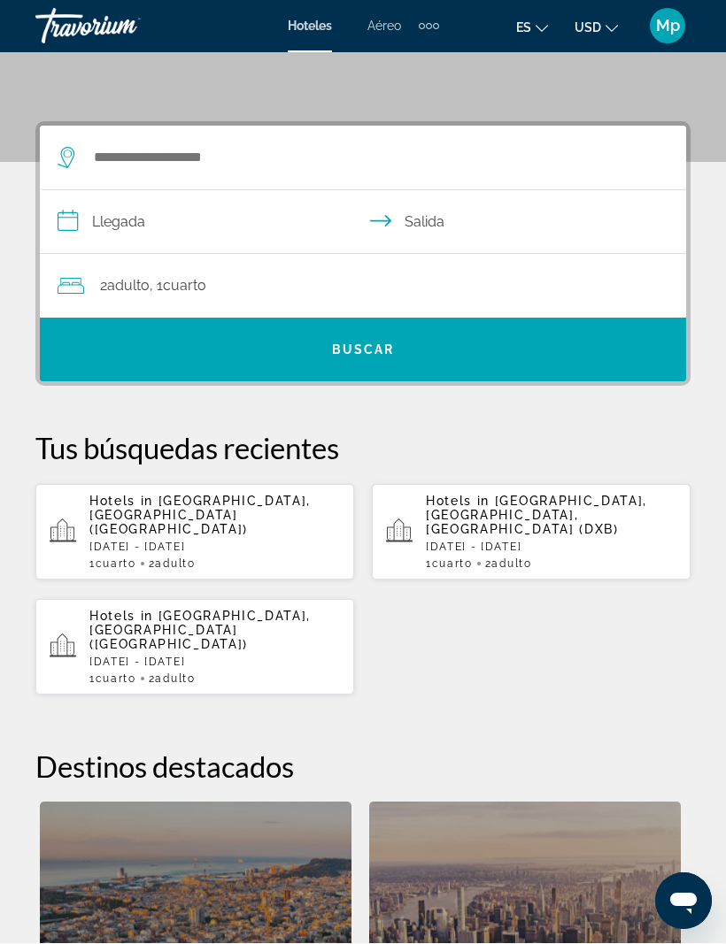
scroll to position [326, 0]
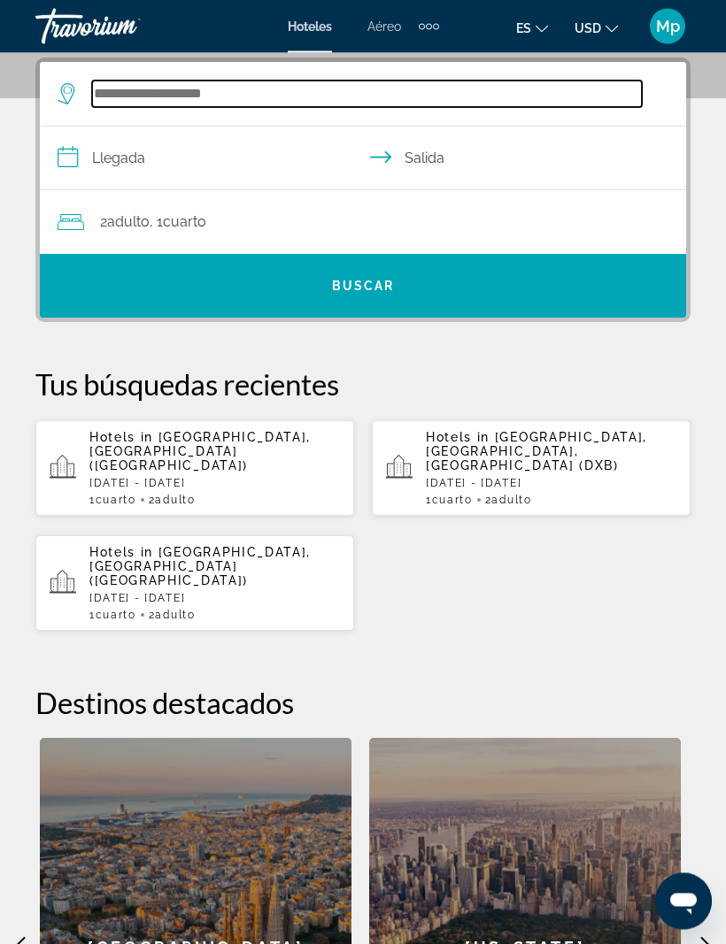
click at [138, 101] on input "Search widget" at bounding box center [366, 94] width 549 height 27
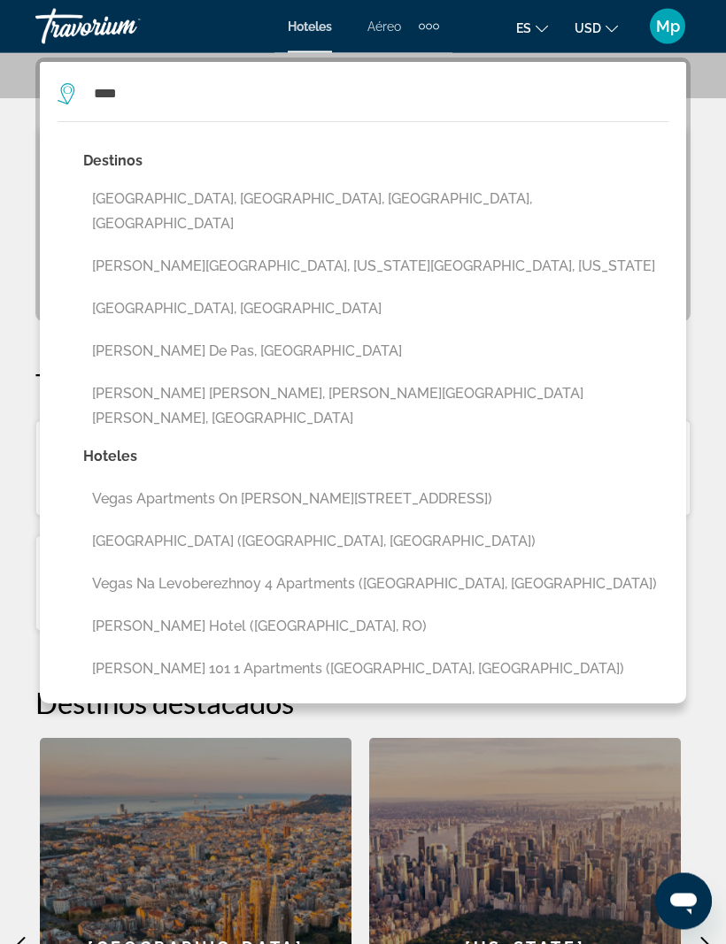
click at [327, 196] on button "Vegas Heights, Las Vegas, NV, United States" at bounding box center [375, 212] width 585 height 58
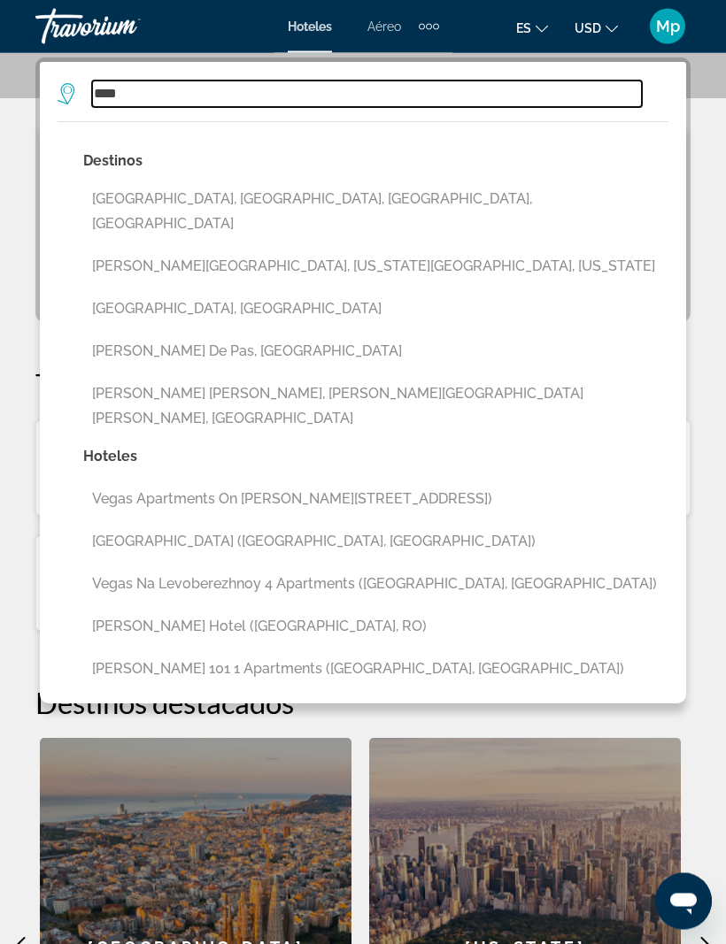
type input "**********"
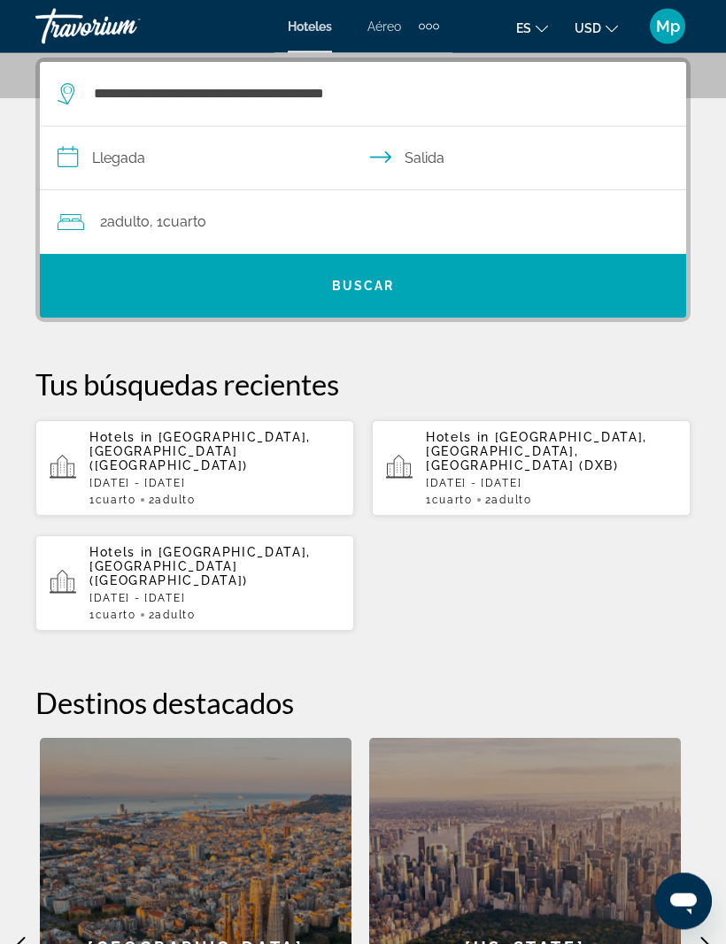
click at [126, 150] on input "**********" at bounding box center [366, 161] width 653 height 68
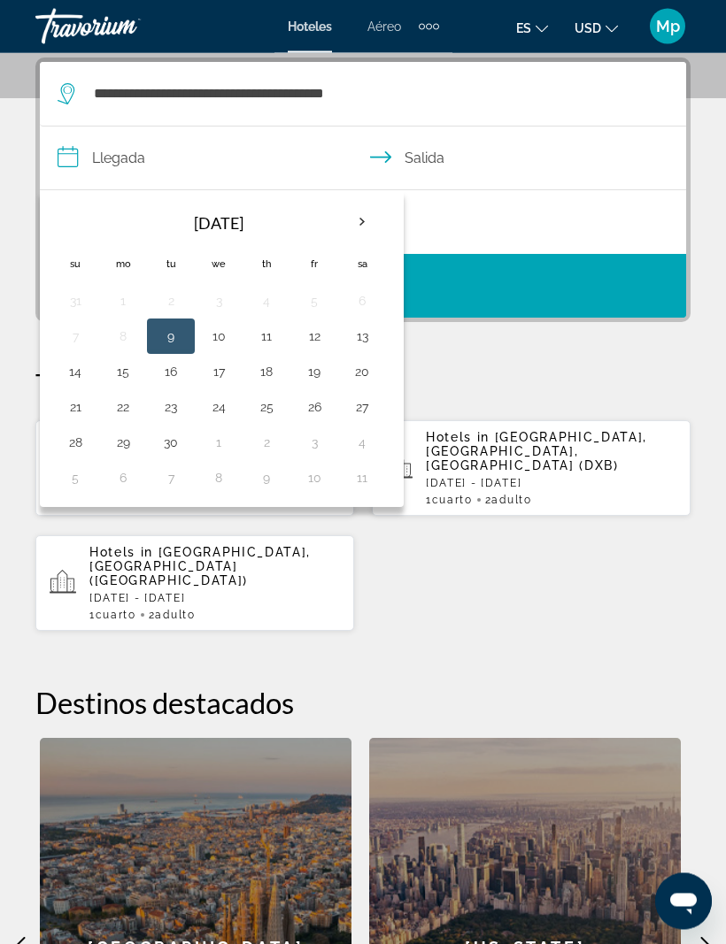
scroll to position [326, 0]
click at [323, 408] on button "26" at bounding box center [314, 407] width 28 height 25
click at [73, 438] on button "28" at bounding box center [75, 442] width 28 height 25
type input "**********"
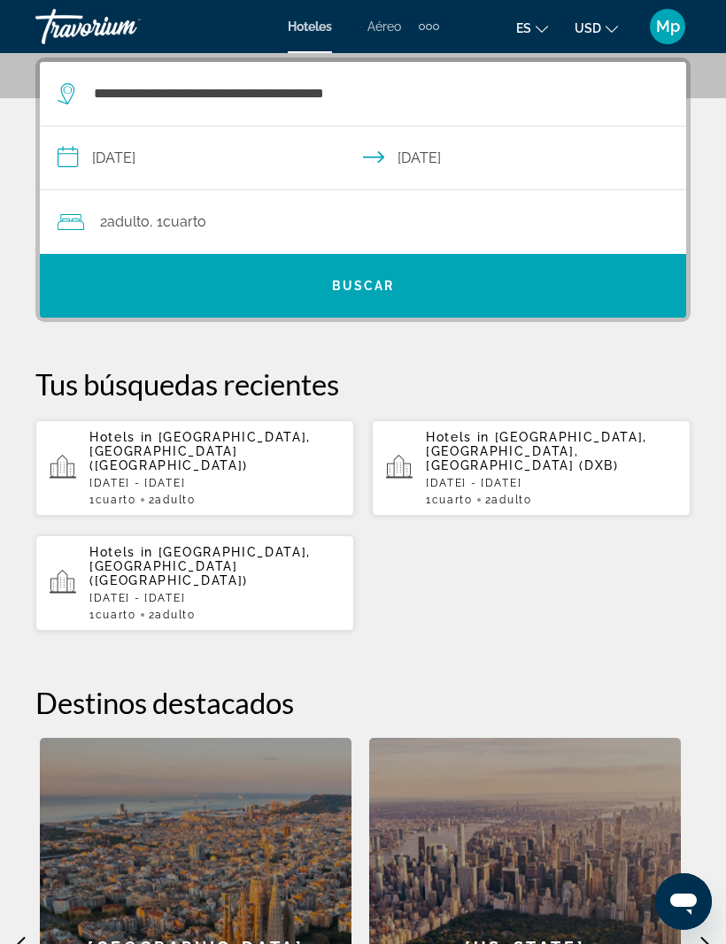
click at [370, 283] on span "Buscar" at bounding box center [363, 286] width 63 height 14
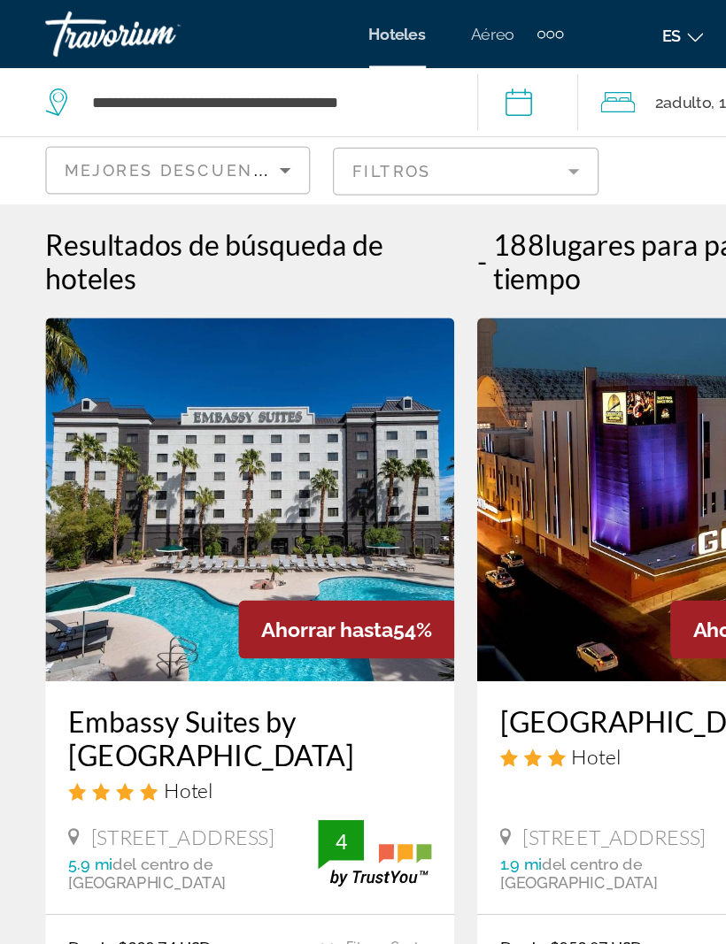
click at [441, 130] on mat-form-field "Filtros" at bounding box center [362, 133] width 206 height 37
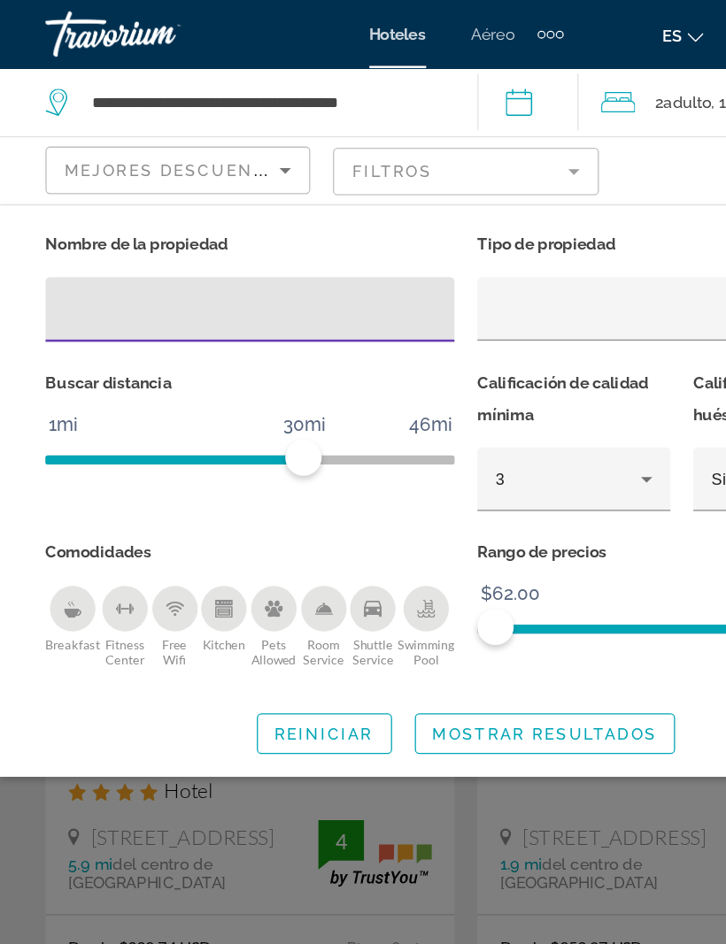
click at [298, 235] on input "Hotel Filters" at bounding box center [195, 241] width 290 height 21
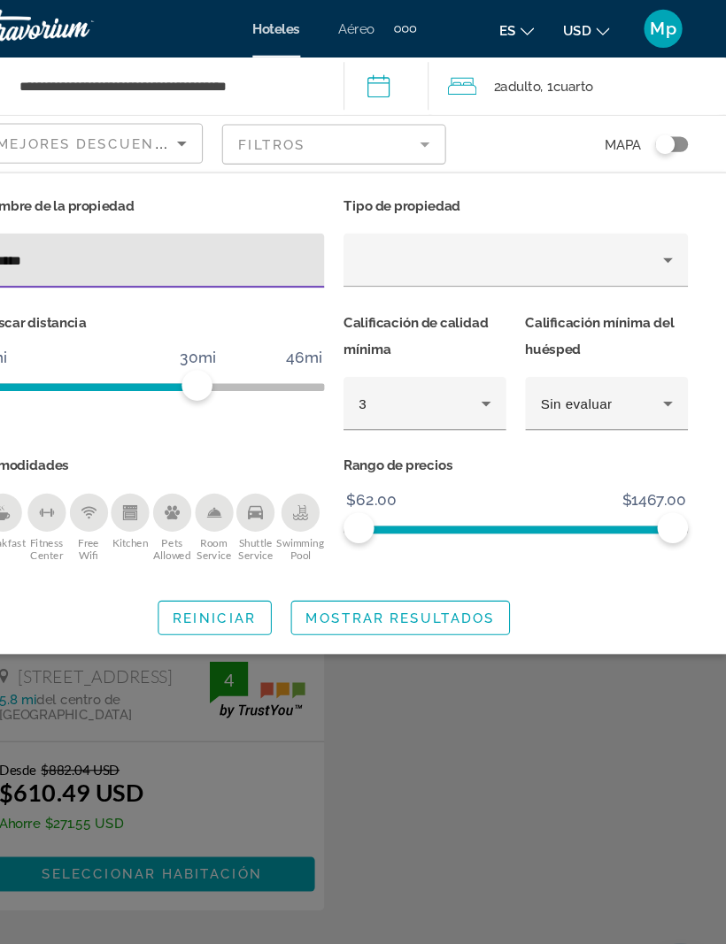
type input "*****"
click at [661, 241] on icon "Property type" at bounding box center [671, 240] width 21 height 21
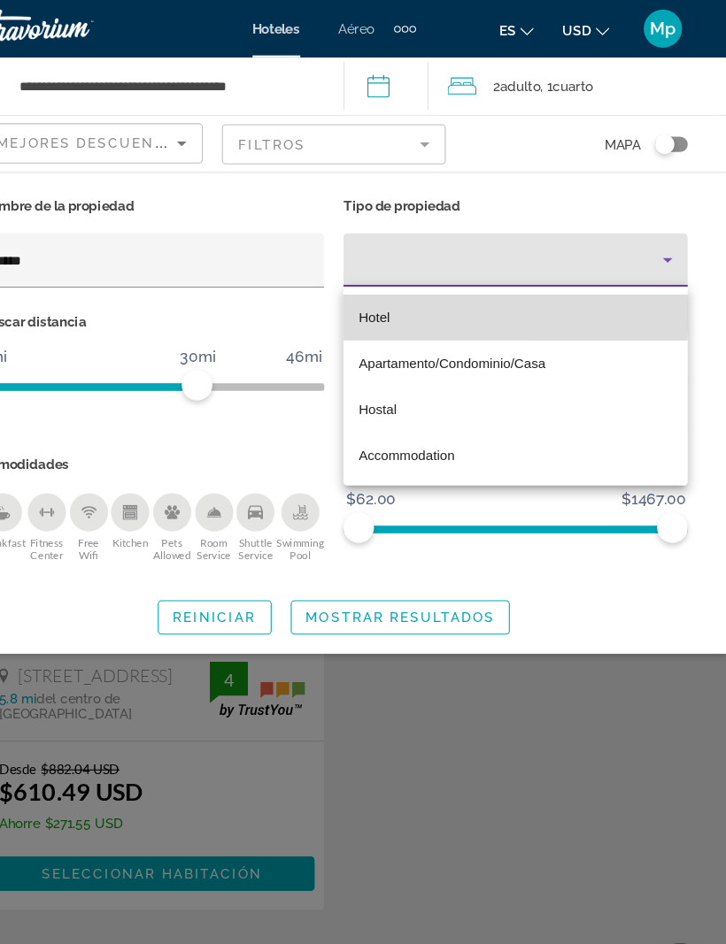
click at [386, 289] on span "Hotel" at bounding box center [400, 294] width 29 height 14
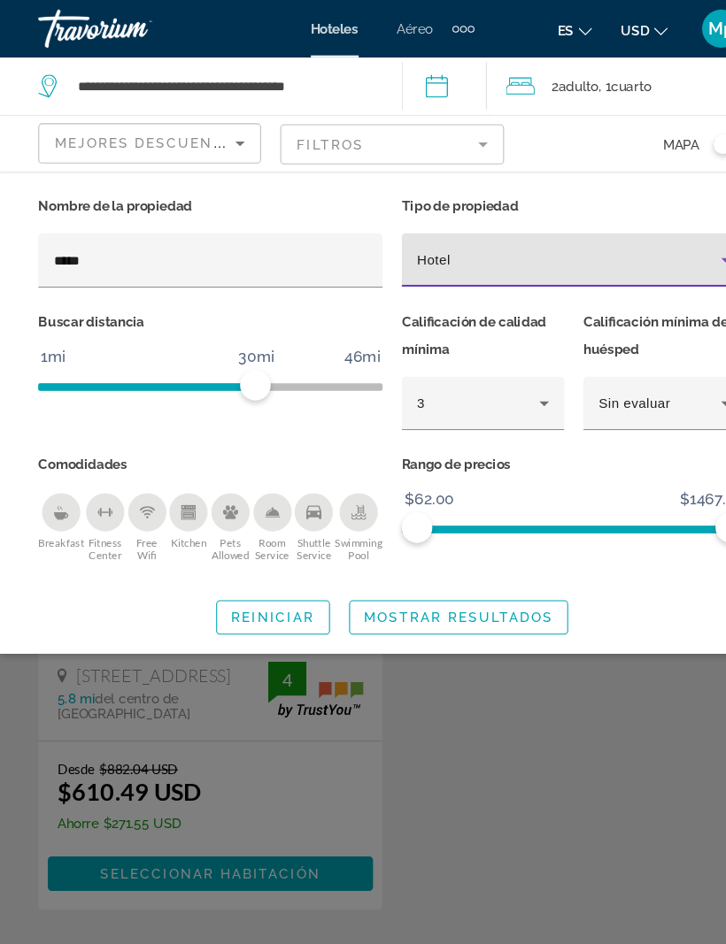
click at [488, 564] on span "Mostrar resultados" at bounding box center [424, 571] width 175 height 14
